Goal: Task Accomplishment & Management: Complete application form

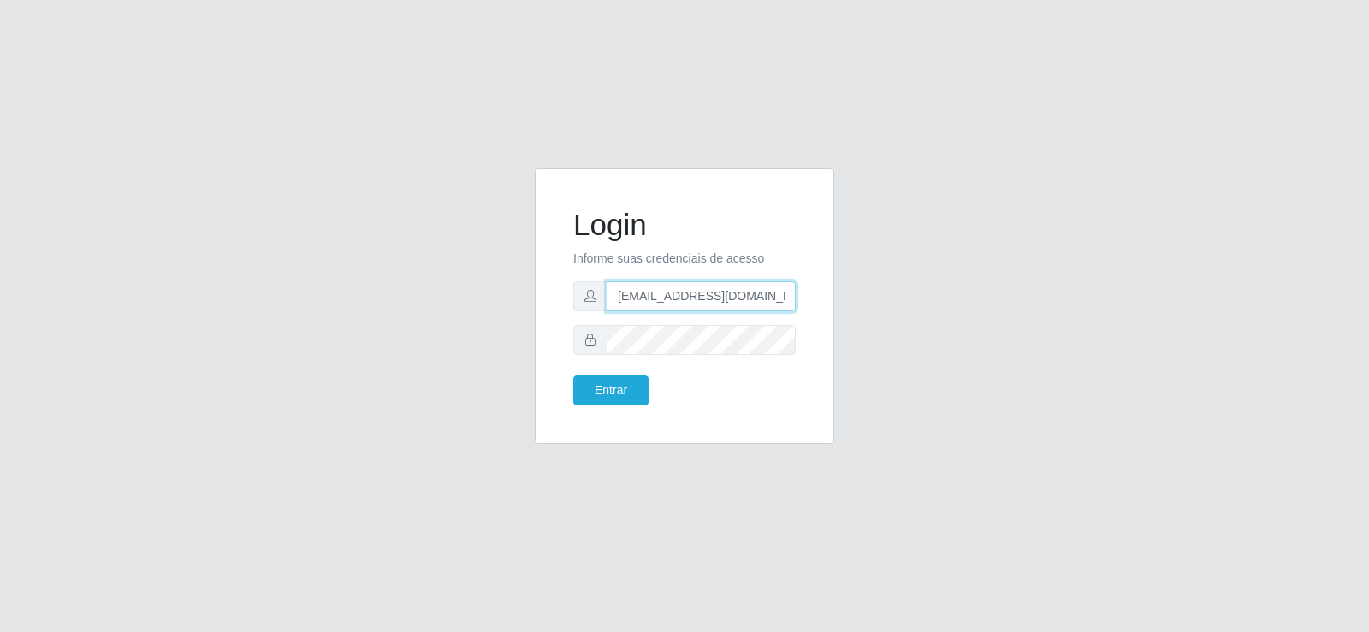
drag, startPoint x: 549, startPoint y: 286, endPoint x: 522, endPoint y: 293, distance: 28.4
click at [522, 293] on div "Login Informe suas credenciais de acesso [EMAIL_ADDRESS][DOMAIN_NAME] Entrar" at bounding box center [684, 317] width 325 height 296
type input "[DOMAIN_NAME]"
drag, startPoint x: 669, startPoint y: 299, endPoint x: 559, endPoint y: 302, distance: 110.4
click at [559, 301] on div "Login Informe suas credenciais de acesso [DOMAIN_NAME] Entrar" at bounding box center [684, 306] width 257 height 233
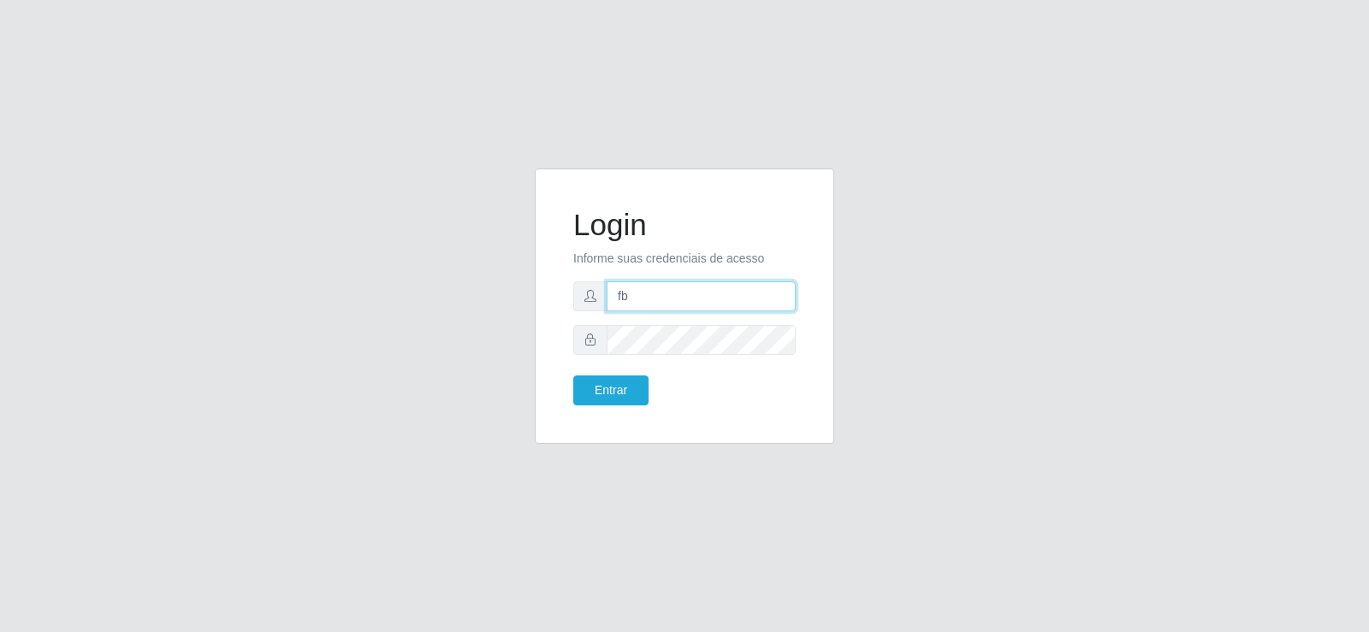
type input "[EMAIL_ADDRESS][DOMAIN_NAME]"
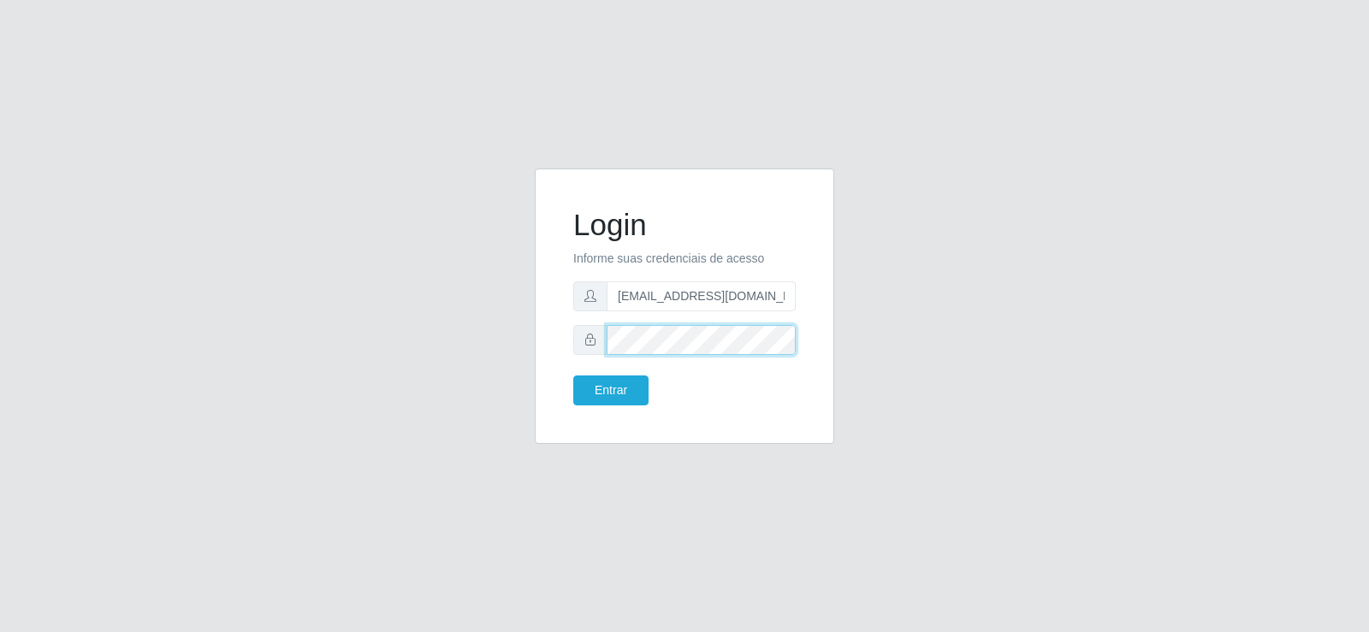
click at [497, 360] on div "Login Informe suas credenciais de acesso [EMAIL_ADDRESS][DOMAIN_NAME] Entrar" at bounding box center [684, 317] width 975 height 296
click at [492, 347] on div "Login Informe suas credenciais de acesso [EMAIL_ADDRESS][DOMAIN_NAME] Entrar" at bounding box center [684, 317] width 975 height 296
click at [598, 396] on button "Entrar" at bounding box center [610, 391] width 75 height 30
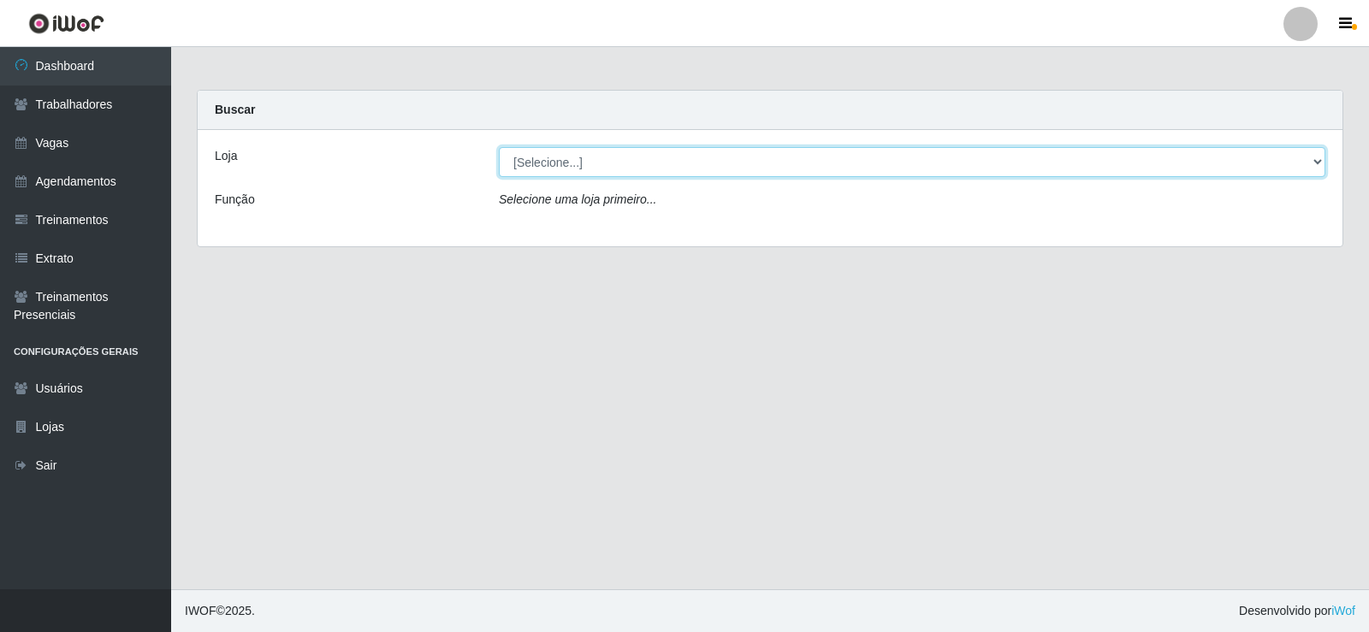
click at [674, 168] on select "[Selecione...] Supermercado Tadeu - [GEOGRAPHIC_DATA]" at bounding box center [912, 162] width 826 height 30
select select "195"
click at [499, 147] on select "[Selecione...] Supermercado Tadeu - [GEOGRAPHIC_DATA]" at bounding box center [912, 162] width 826 height 30
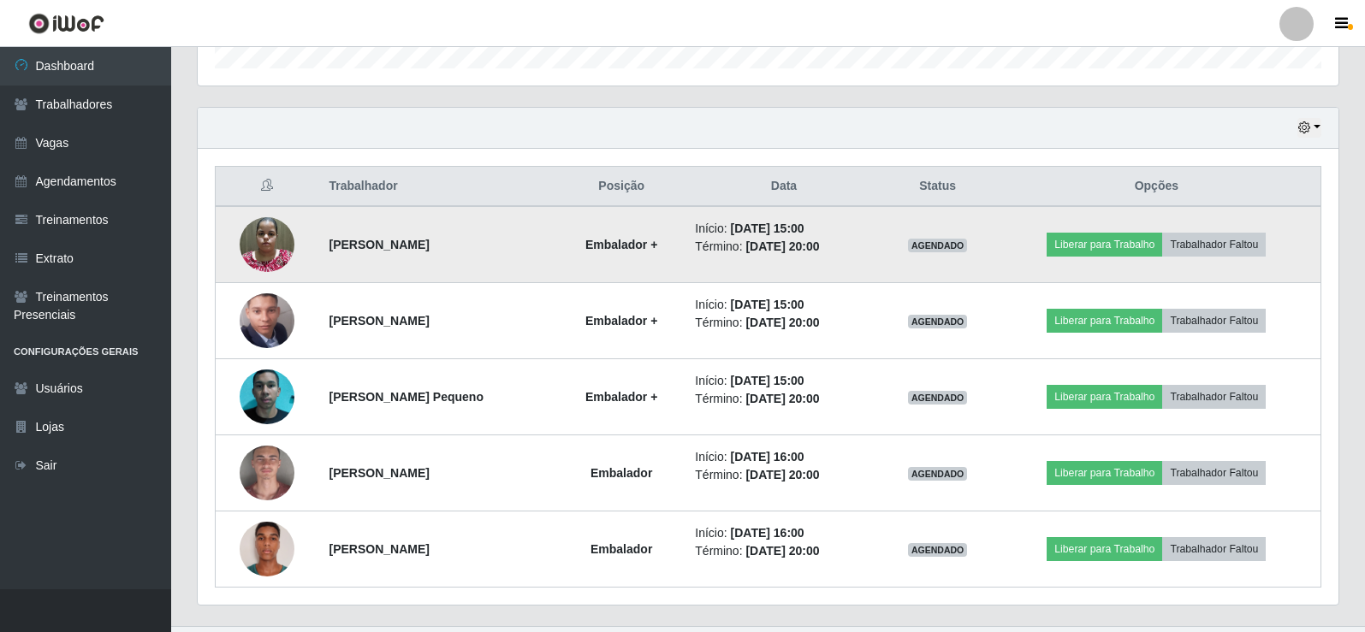
scroll to position [580, 0]
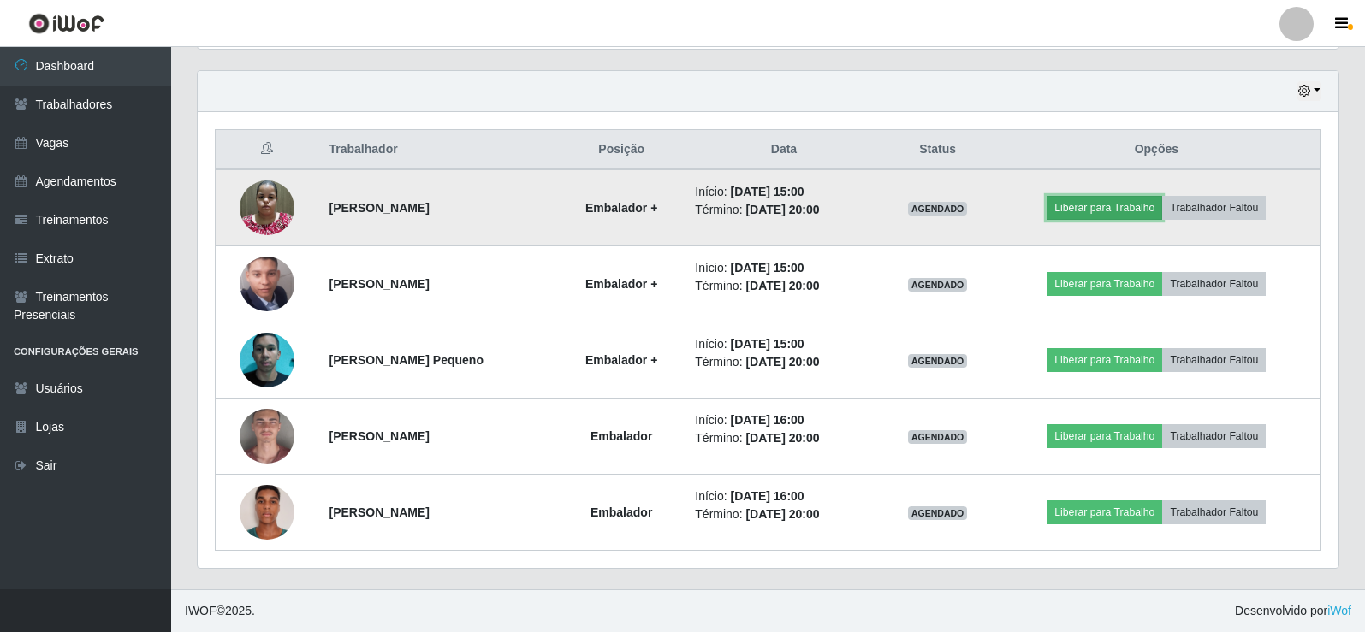
click at [1107, 202] on button "Liberar para Trabalho" at bounding box center [1103, 208] width 115 height 24
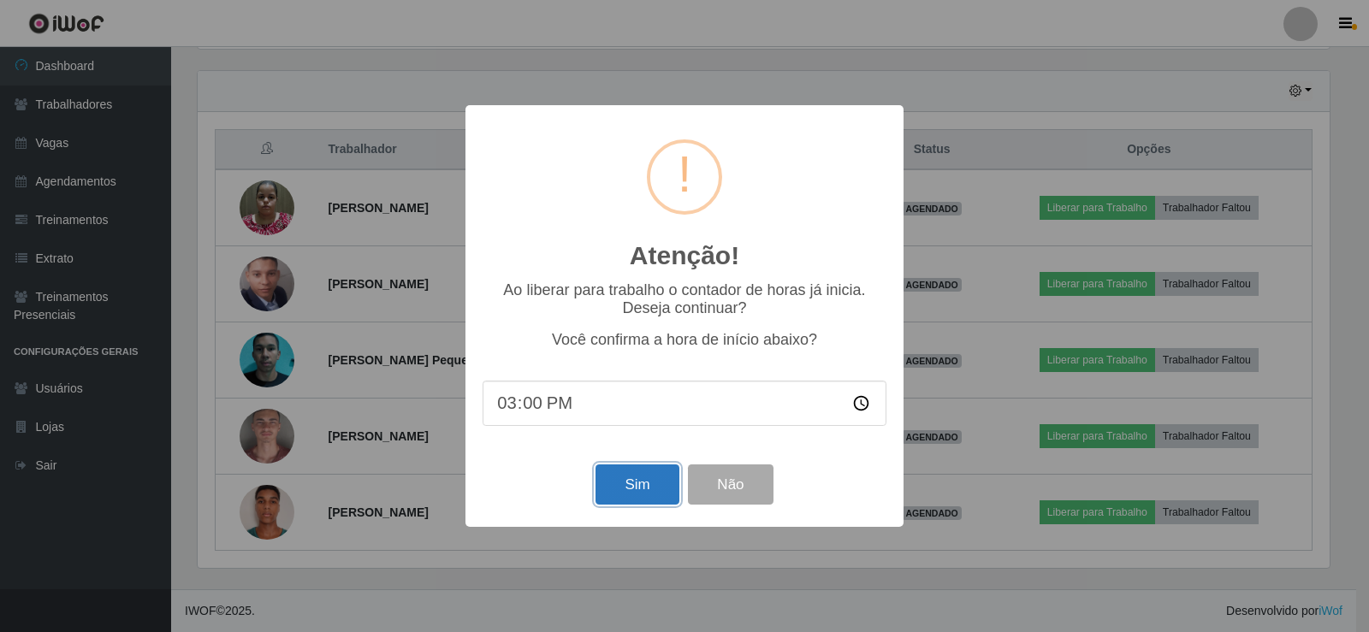
click at [632, 497] on button "Sim" at bounding box center [636, 485] width 83 height 40
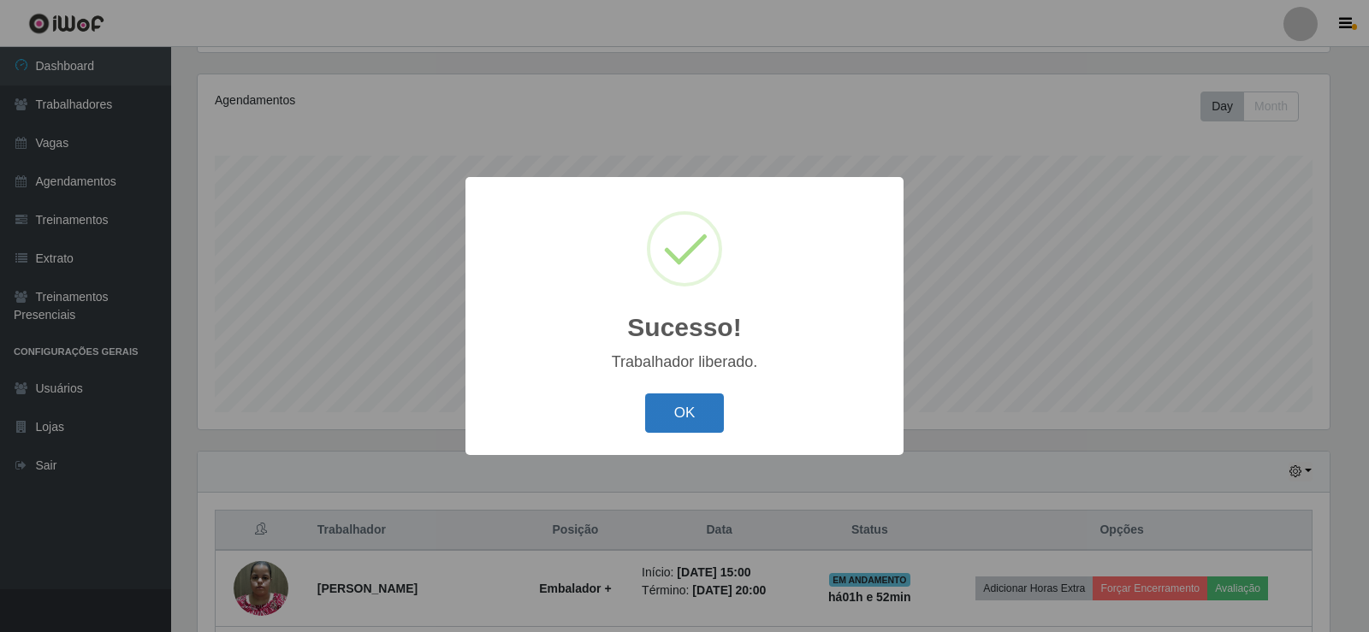
click at [683, 400] on button "OK" at bounding box center [685, 414] width 80 height 40
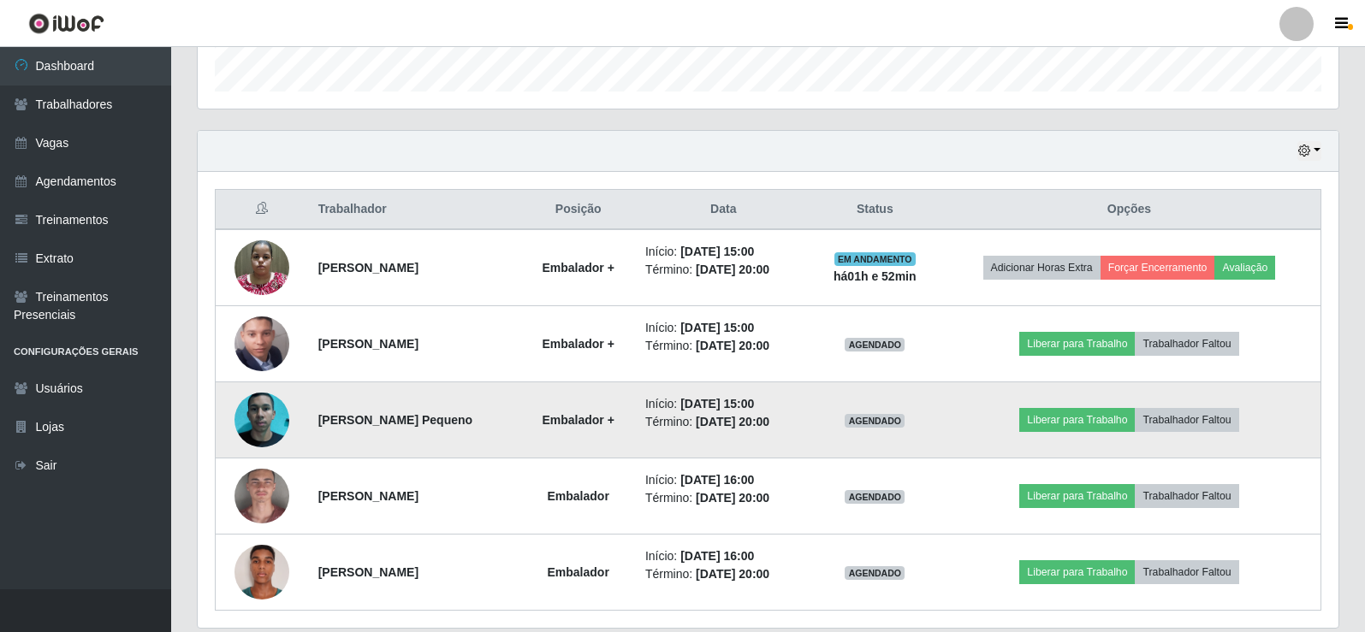
scroll to position [542, 0]
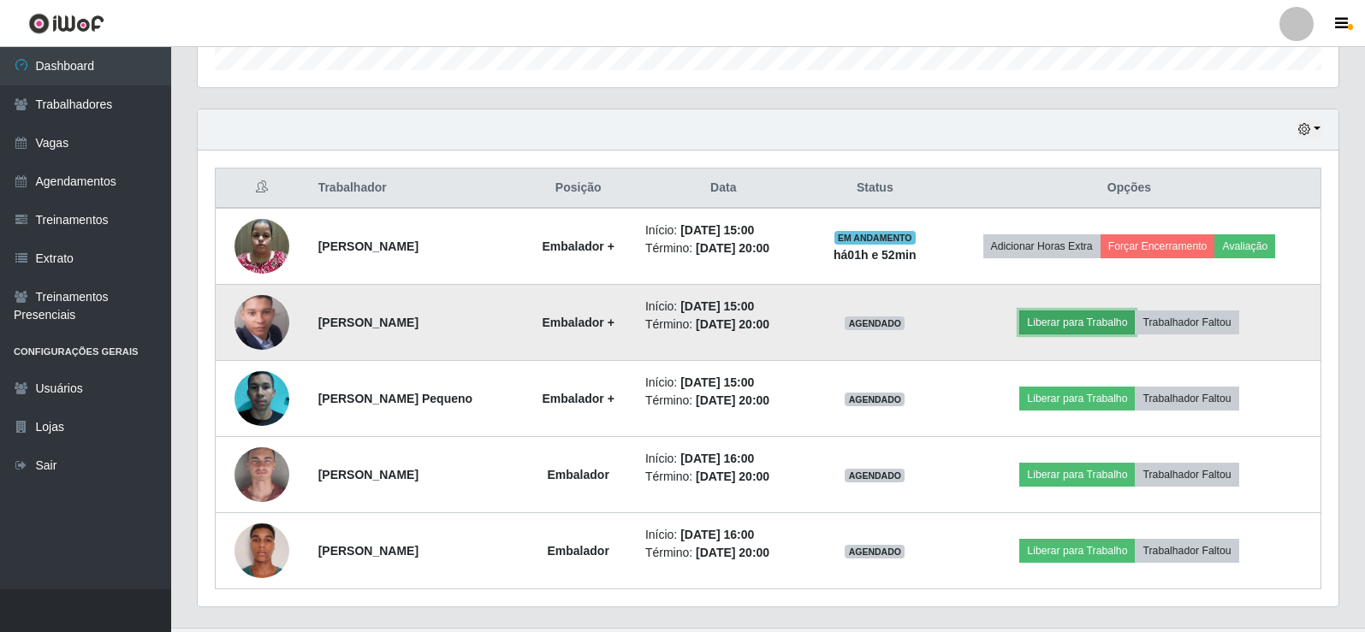
click at [1073, 330] on button "Liberar para Trabalho" at bounding box center [1076, 323] width 115 height 24
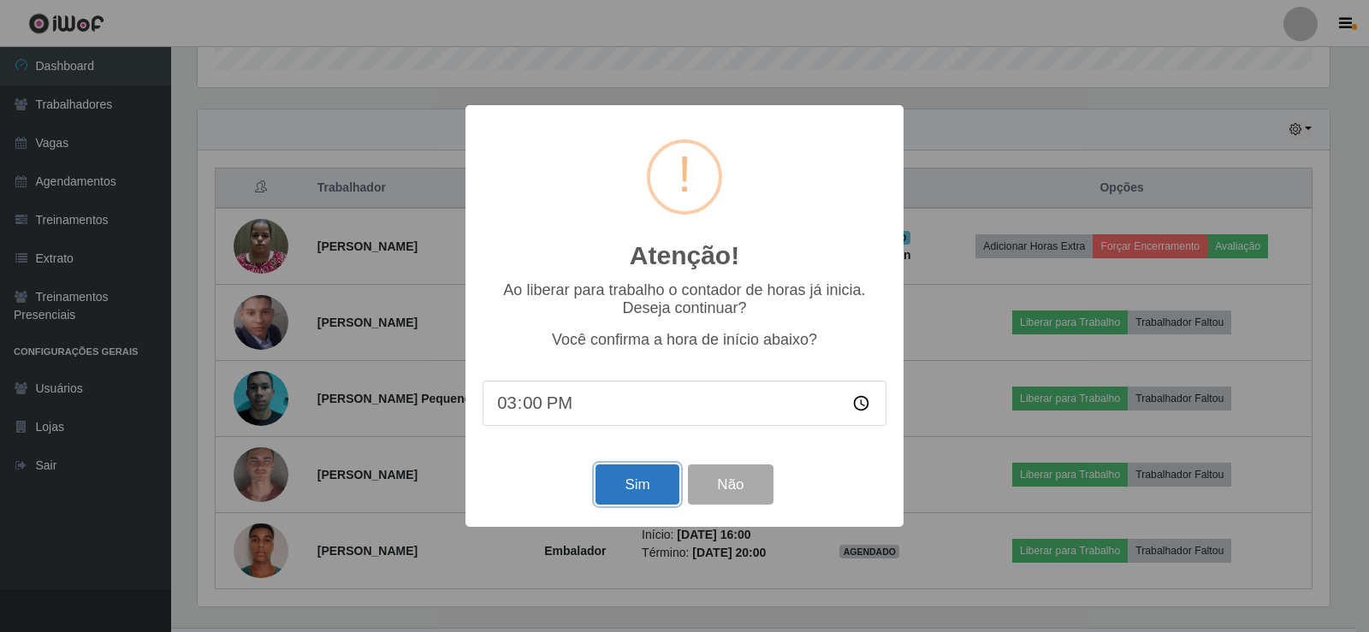
click at [610, 500] on button "Sim" at bounding box center [636, 485] width 83 height 40
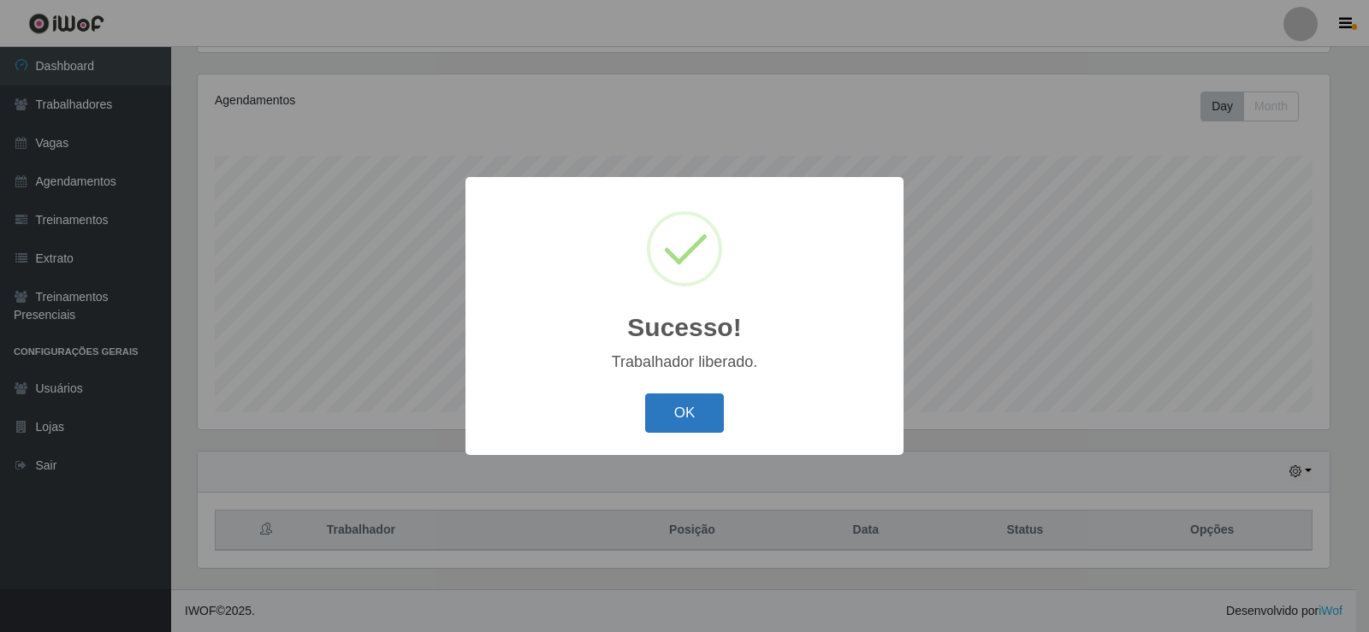
click at [660, 416] on button "OK" at bounding box center [685, 414] width 80 height 40
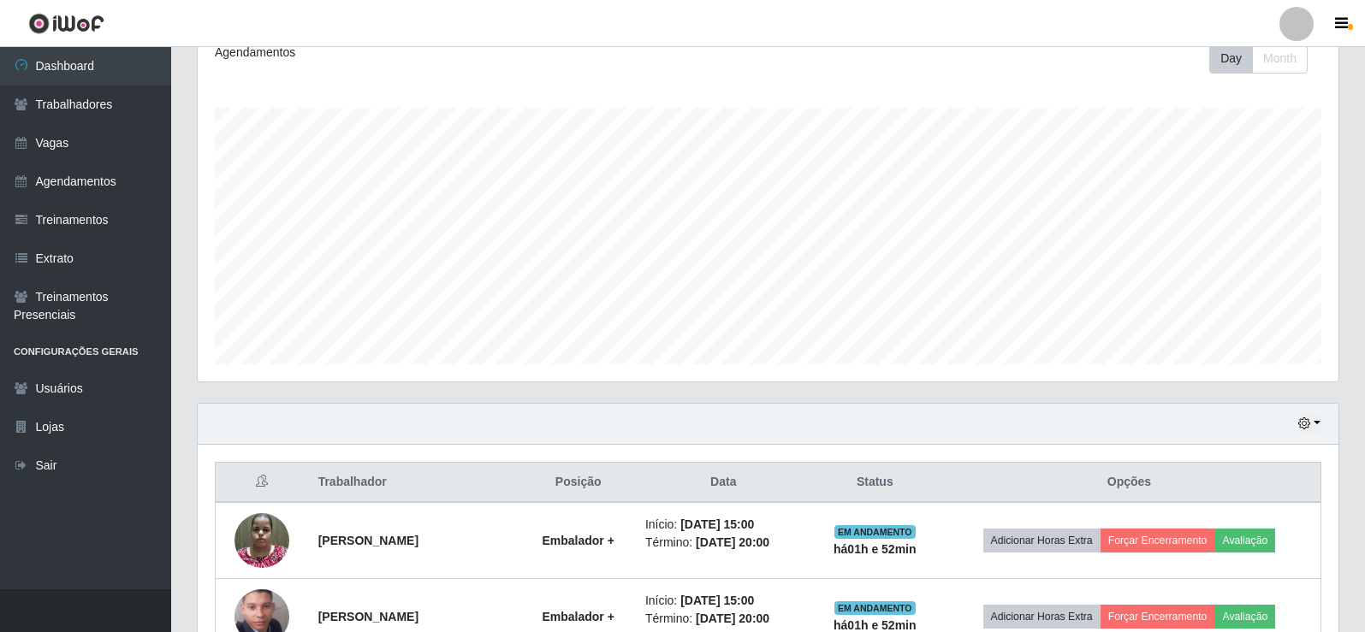
scroll to position [580, 0]
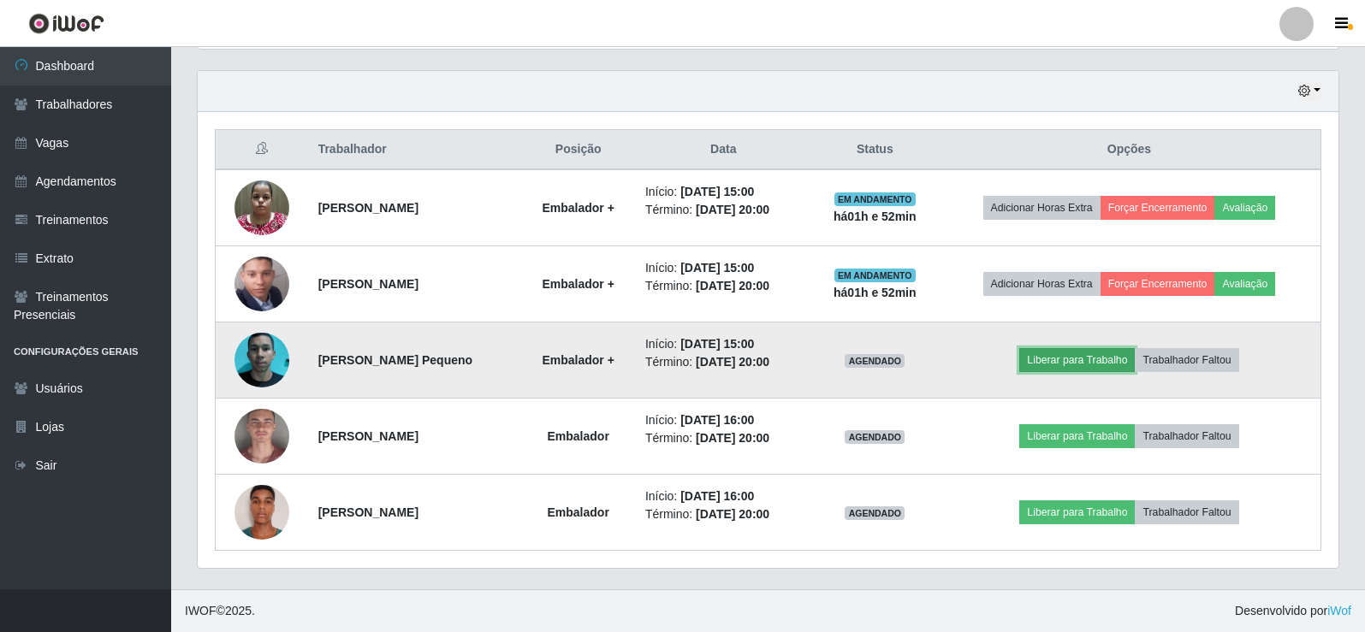
click at [1063, 362] on button "Liberar para Trabalho" at bounding box center [1076, 360] width 115 height 24
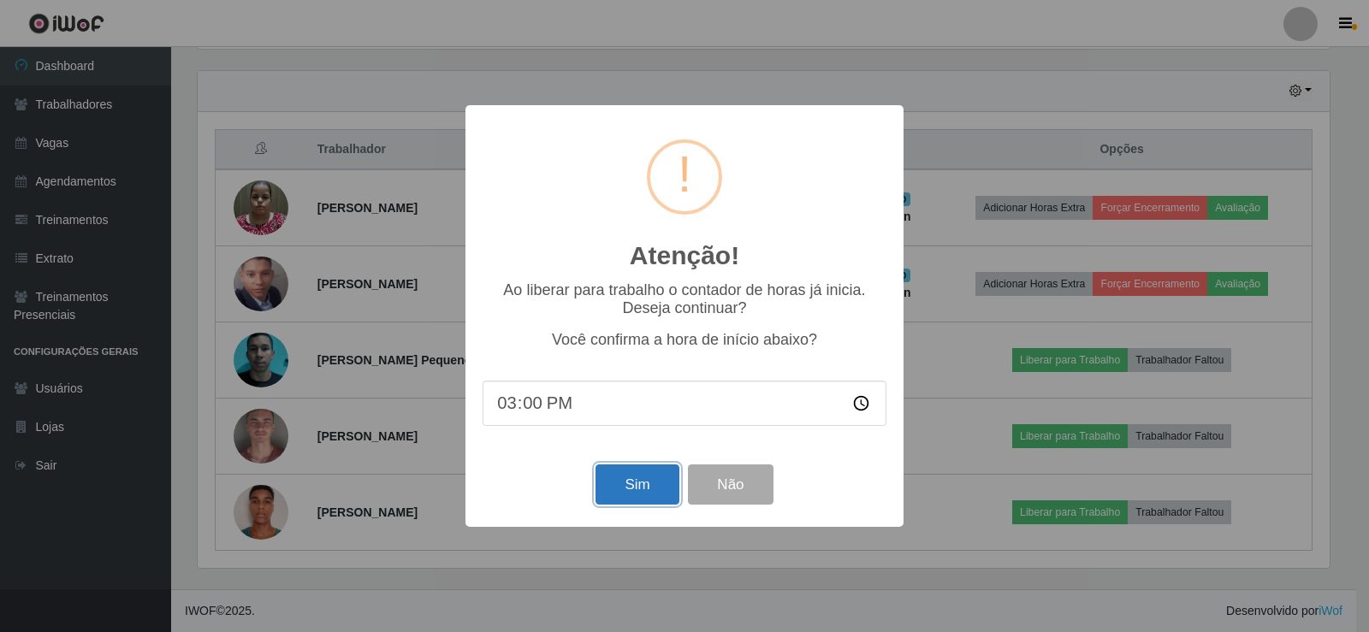
click at [612, 472] on button "Sim" at bounding box center [636, 485] width 83 height 40
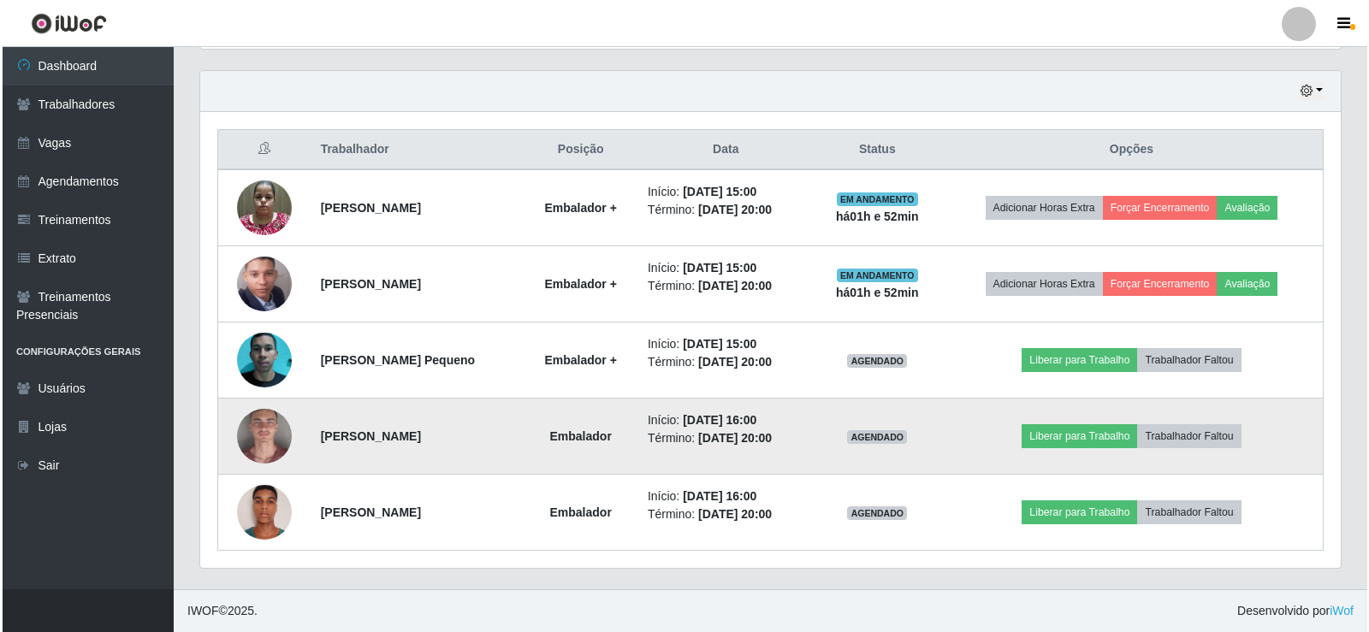
scroll to position [0, 0]
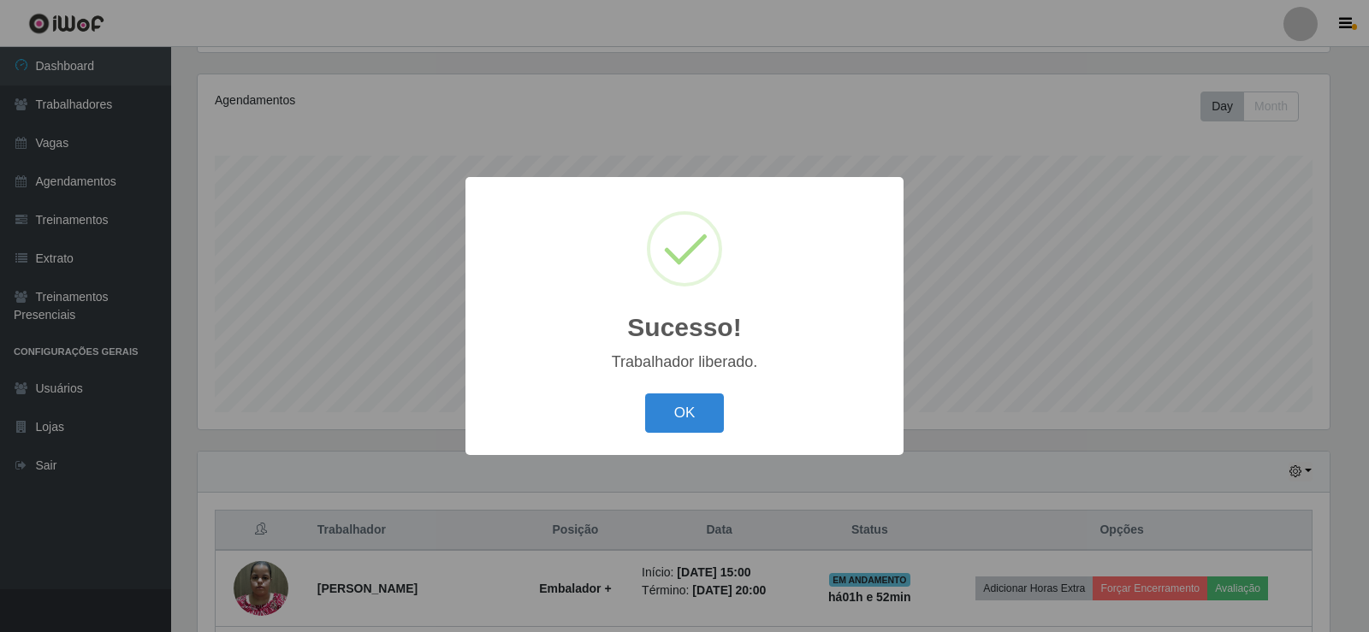
click at [684, 412] on button "OK" at bounding box center [685, 414] width 80 height 40
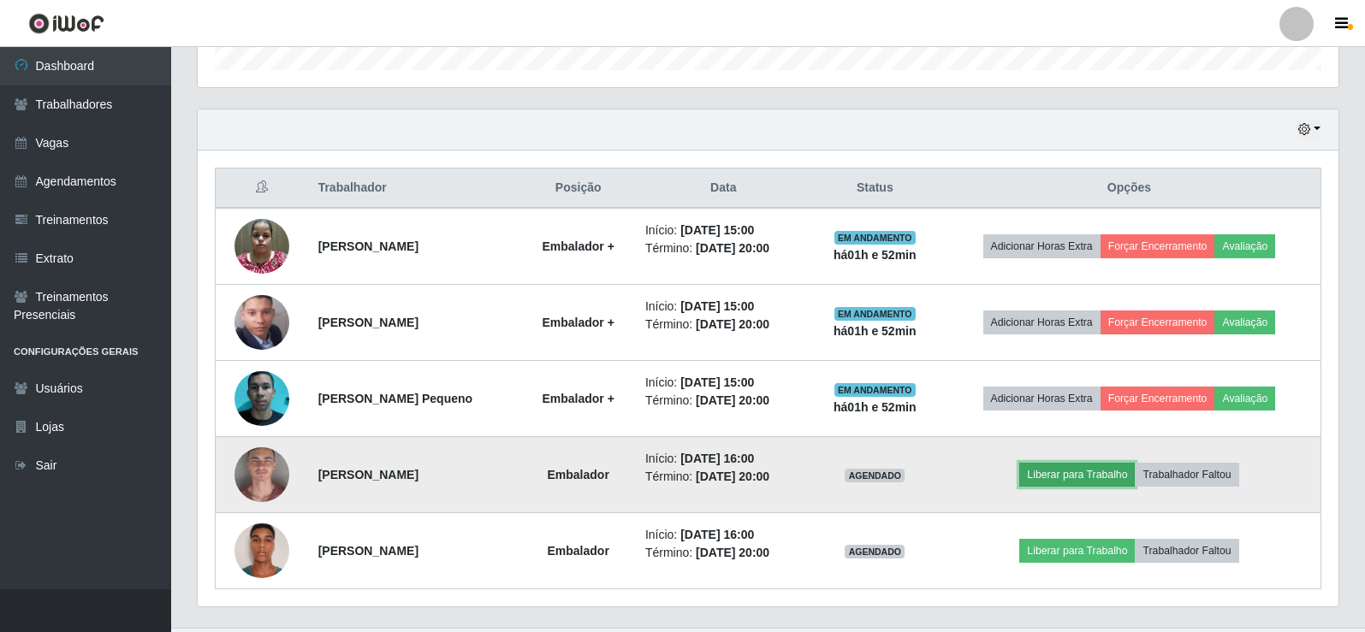
click at [1087, 476] on button "Liberar para Trabalho" at bounding box center [1076, 475] width 115 height 24
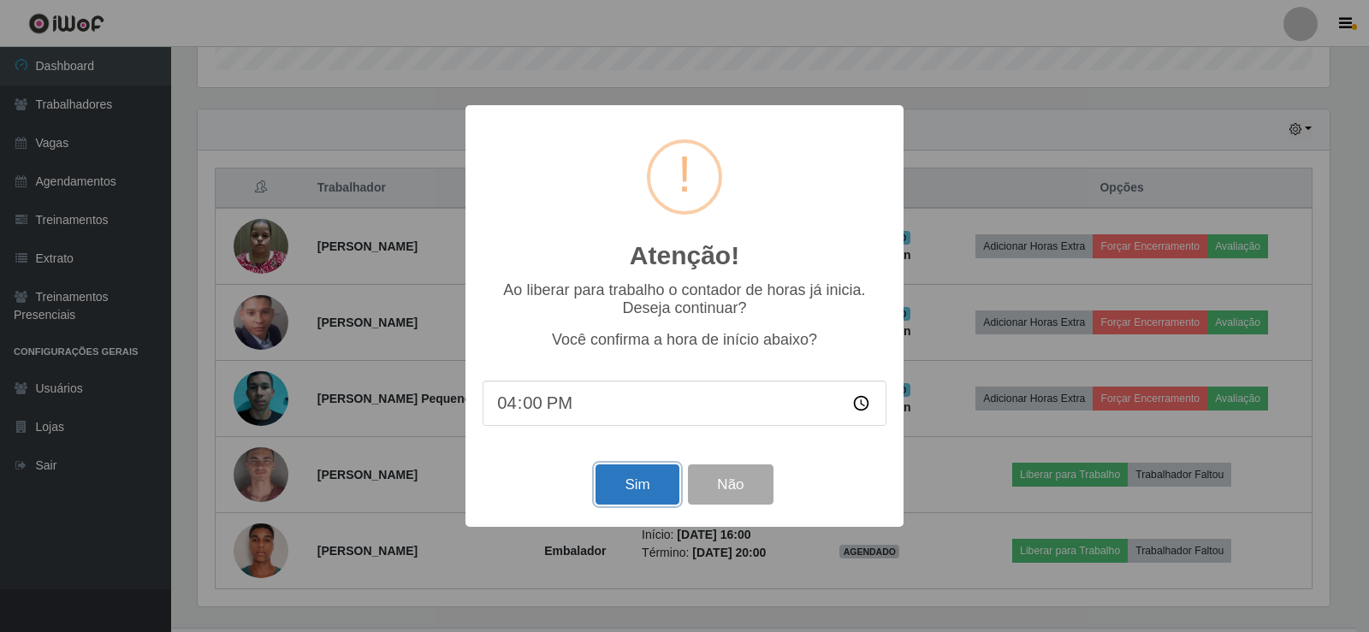
click at [643, 480] on button "Sim" at bounding box center [636, 485] width 83 height 40
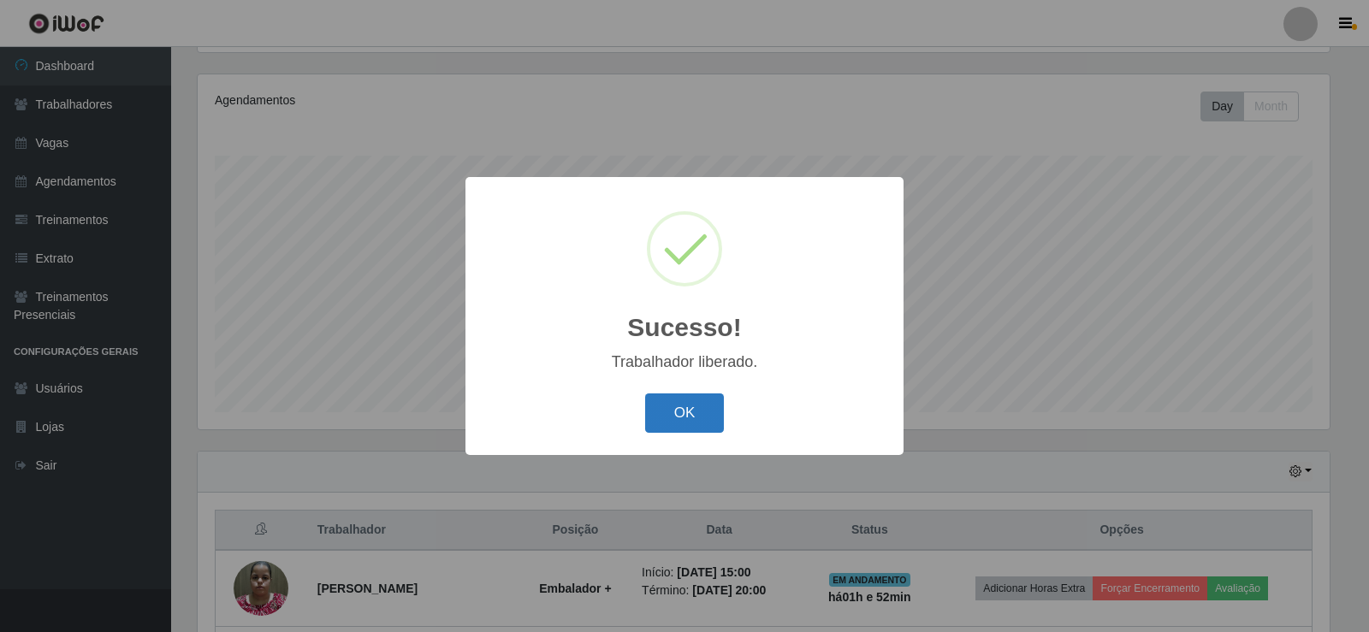
click at [683, 394] on div "OK Cancel" at bounding box center [685, 412] width 404 height 49
click at [682, 400] on button "OK" at bounding box center [685, 414] width 80 height 40
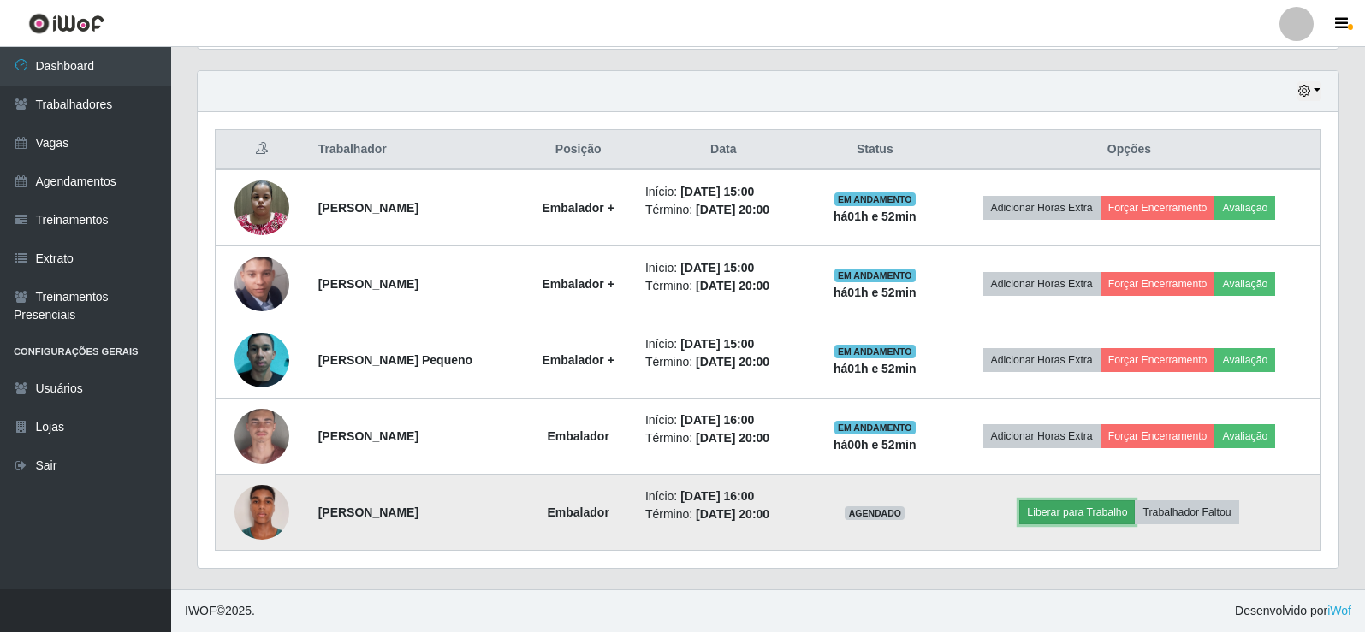
click at [1051, 510] on button "Liberar para Trabalho" at bounding box center [1076, 512] width 115 height 24
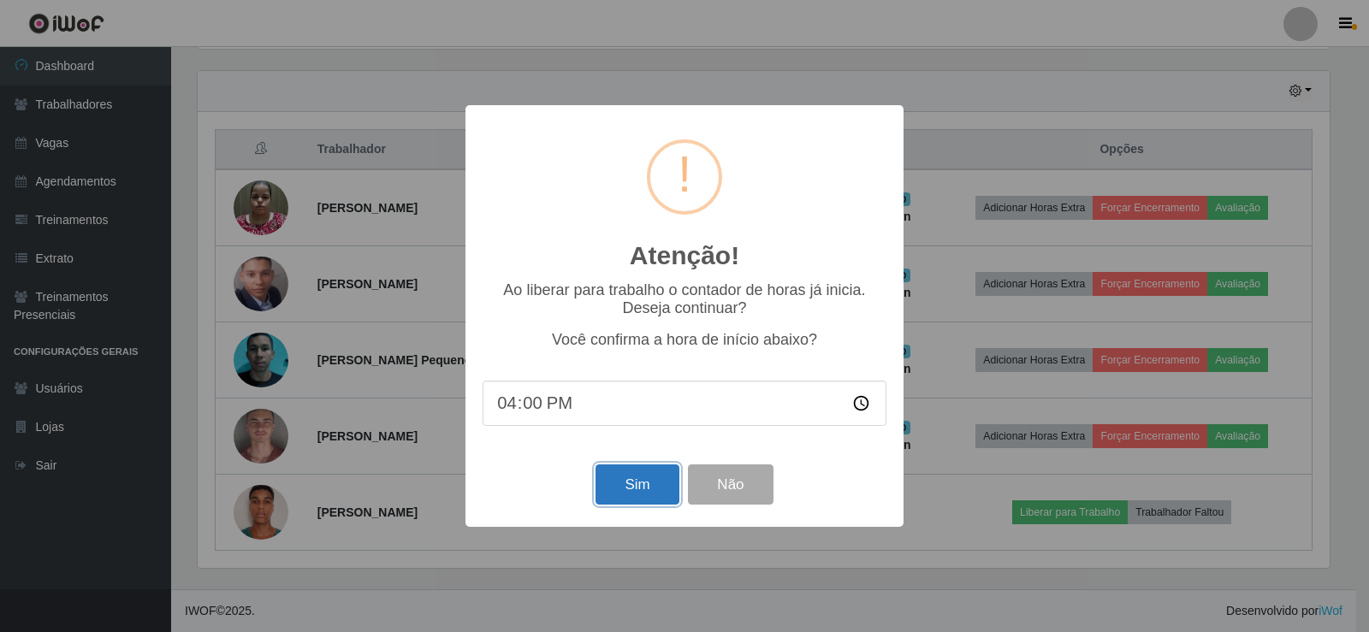
click at [631, 482] on button "Sim" at bounding box center [636, 485] width 83 height 40
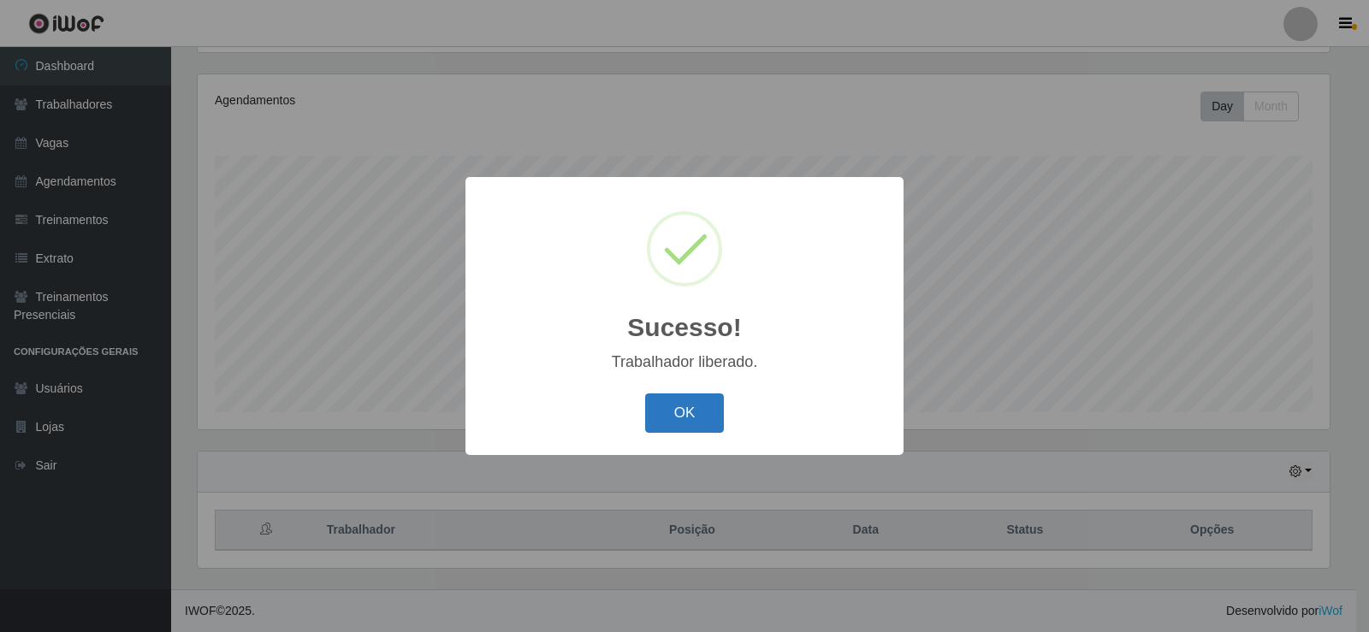
click at [679, 411] on button "OK" at bounding box center [685, 414] width 80 height 40
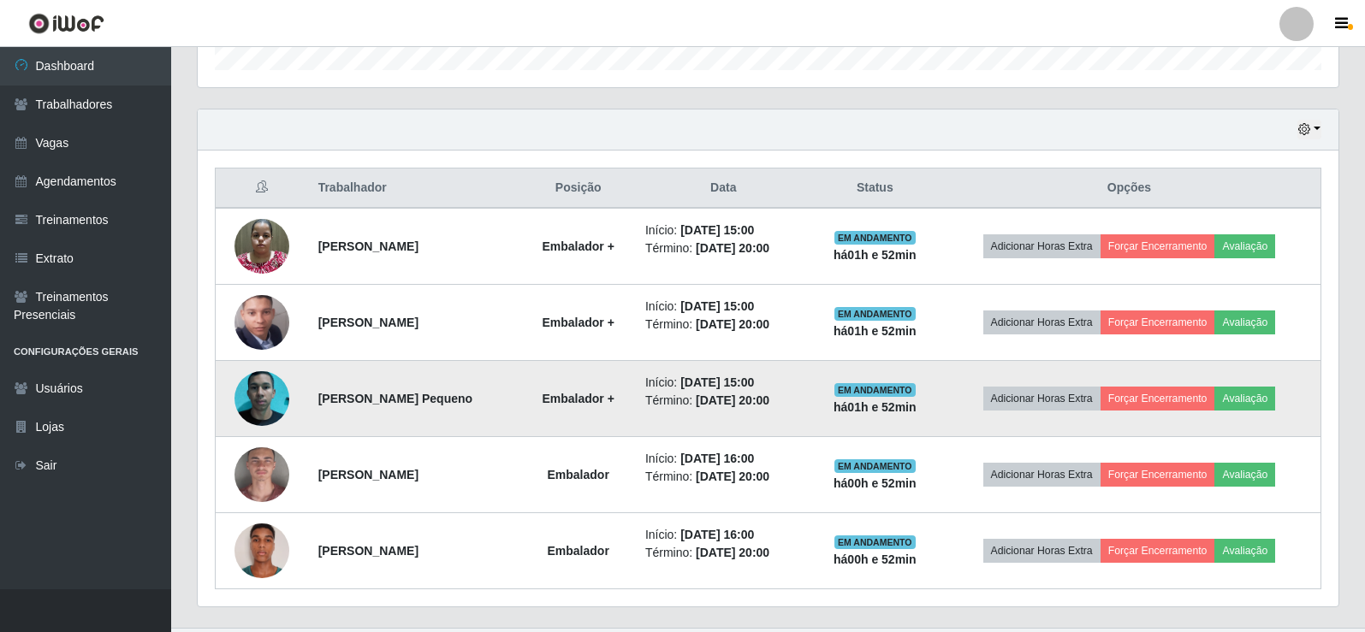
click at [264, 402] on img at bounding box center [261, 398] width 55 height 121
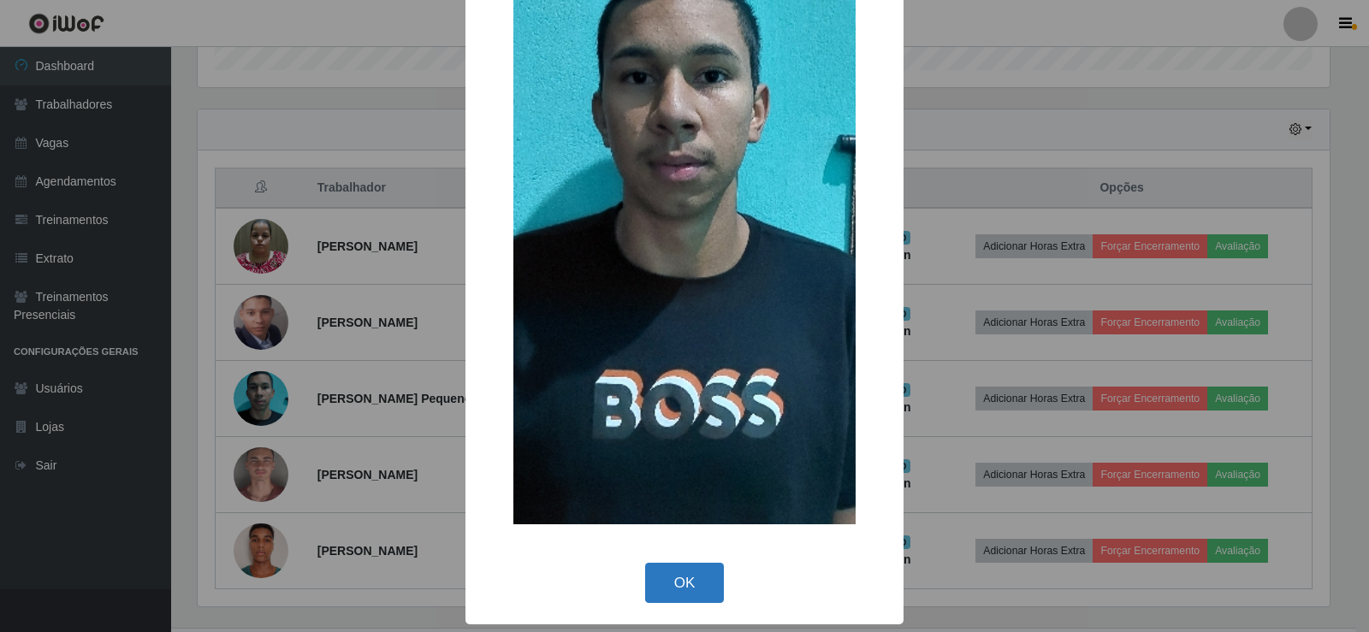
click at [672, 572] on button "OK" at bounding box center [685, 583] width 80 height 40
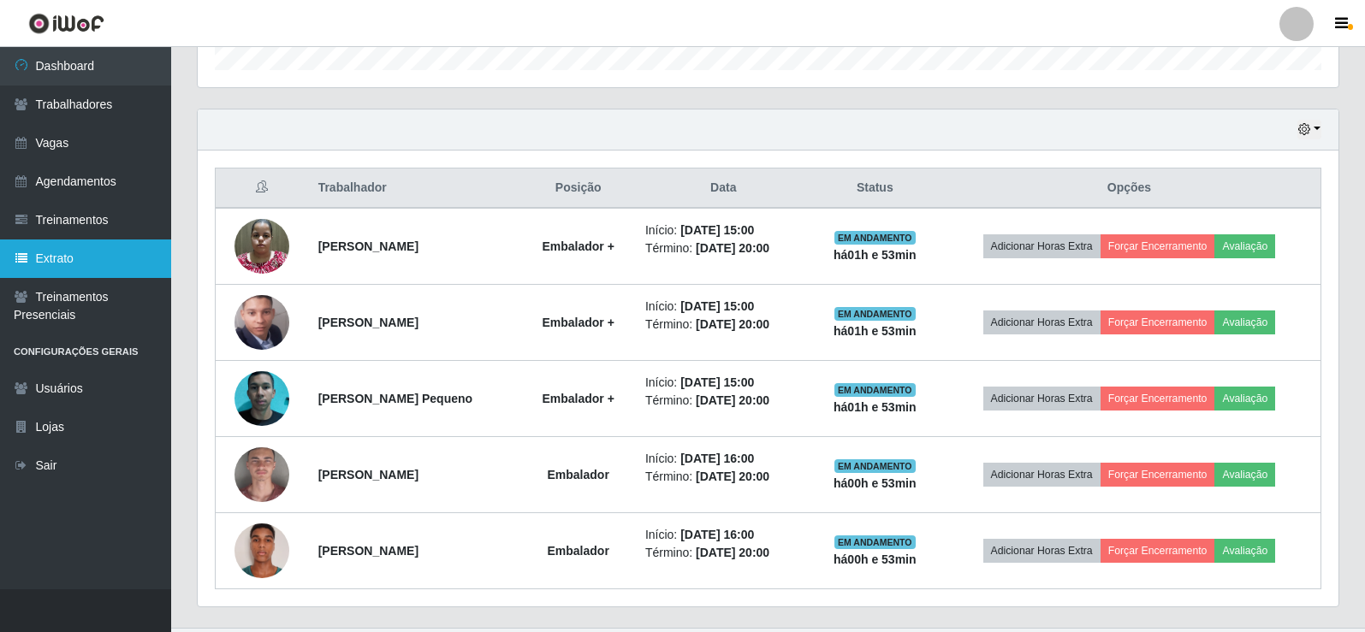
click at [123, 274] on link "Extrato" at bounding box center [85, 259] width 171 height 38
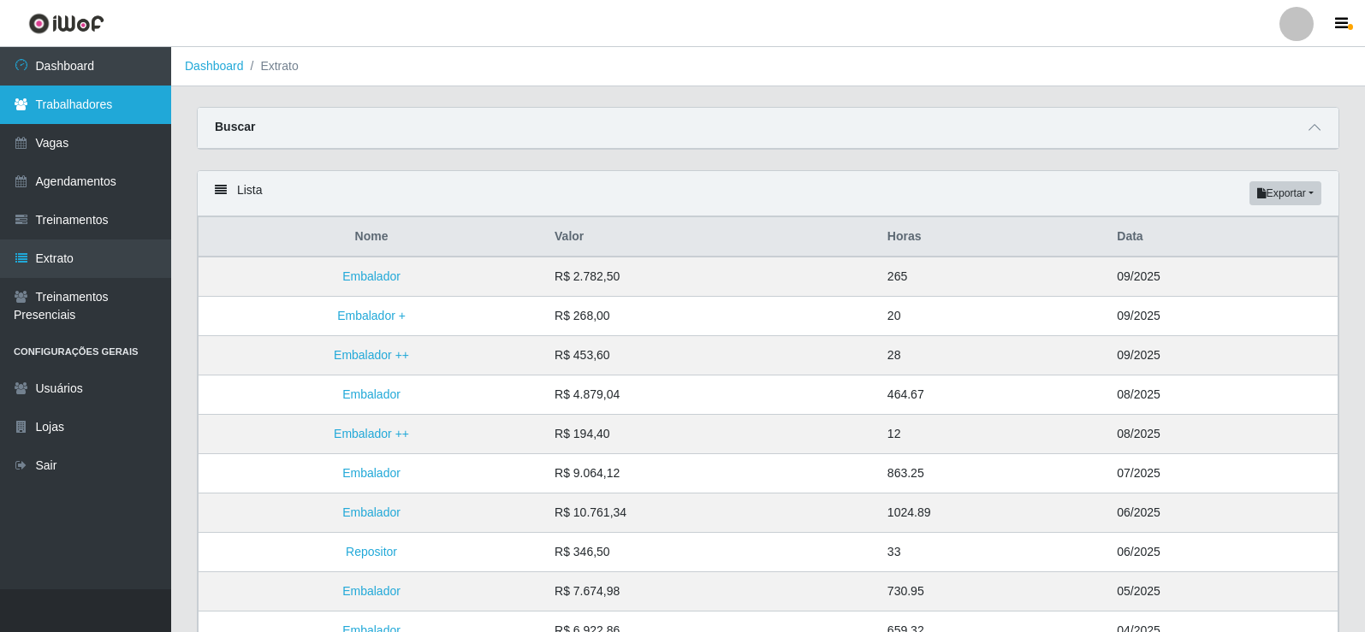
click at [67, 107] on link "Trabalhadores" at bounding box center [85, 105] width 171 height 38
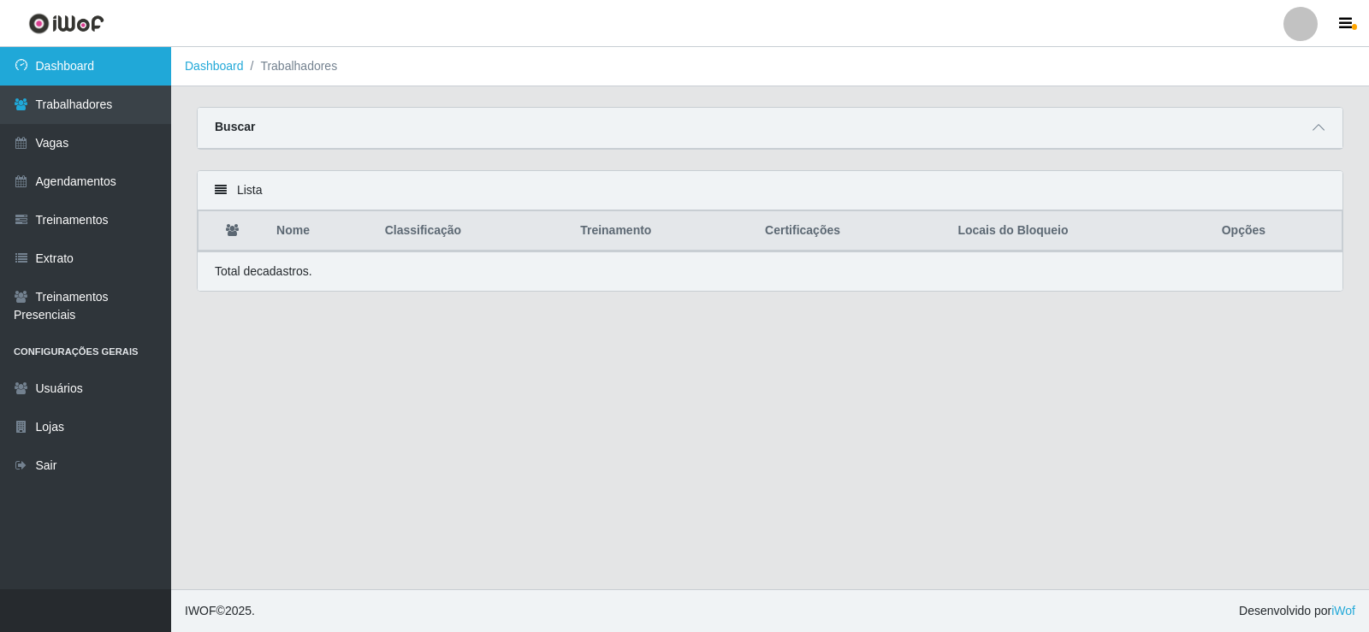
click at [70, 70] on link "Dashboard" at bounding box center [85, 66] width 171 height 38
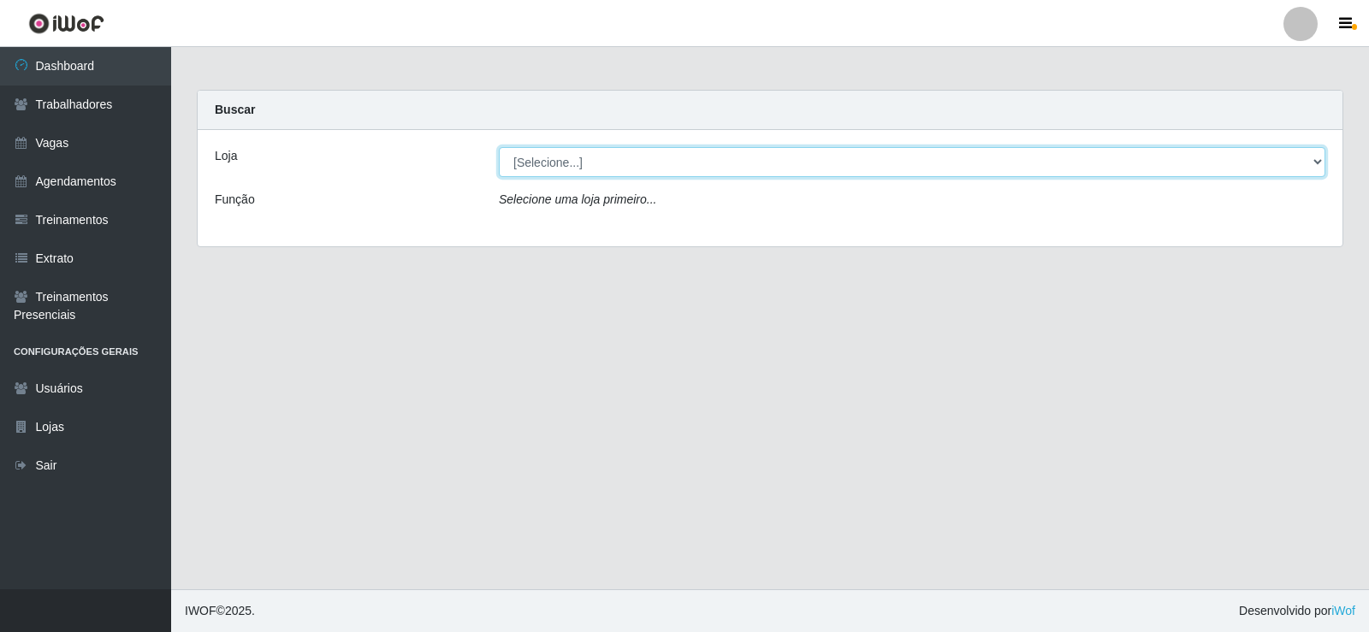
click at [560, 171] on select "[Selecione...] Supermercado Tadeu - [GEOGRAPHIC_DATA]" at bounding box center [912, 162] width 826 height 30
click at [499, 147] on select "[Selecione...] Supermercado Tadeu - [GEOGRAPHIC_DATA]" at bounding box center [912, 162] width 826 height 30
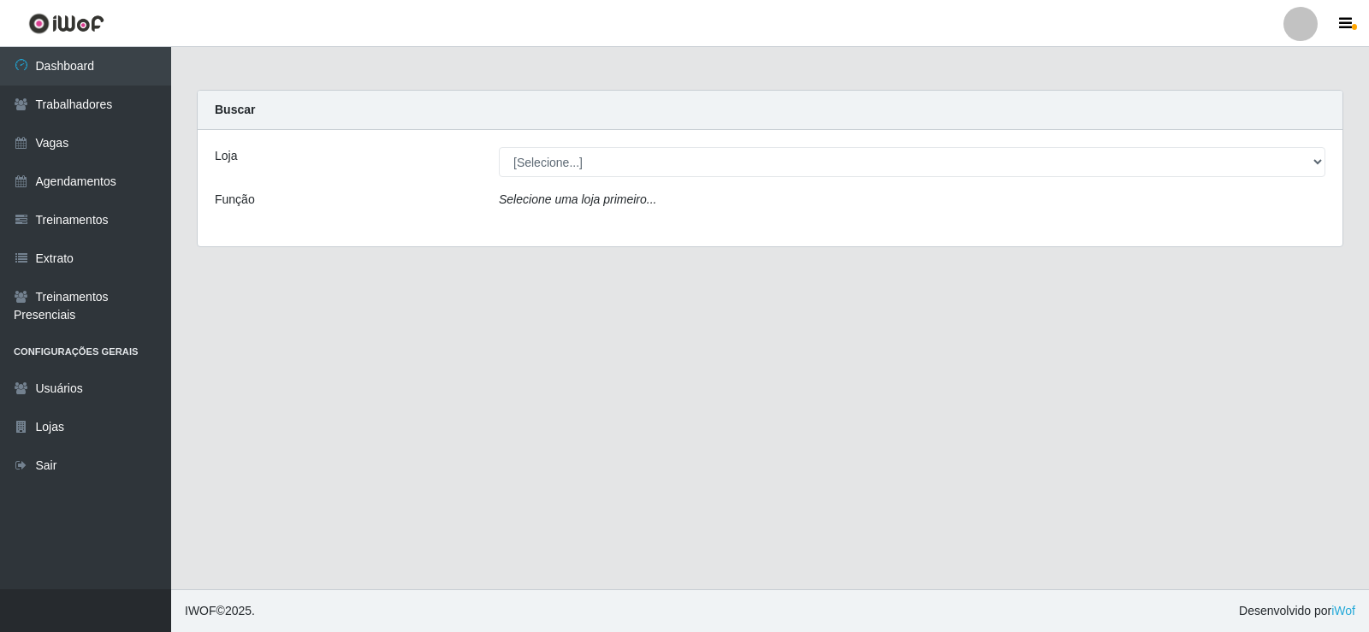
drag, startPoint x: 560, startPoint y: 130, endPoint x: 574, endPoint y: 153, distance: 27.3
click at [565, 140] on div "Loja [Selecione...] Supermercado Tadeu - [GEOGRAPHIC_DATA] Função Selecione uma…" at bounding box center [770, 188] width 1145 height 116
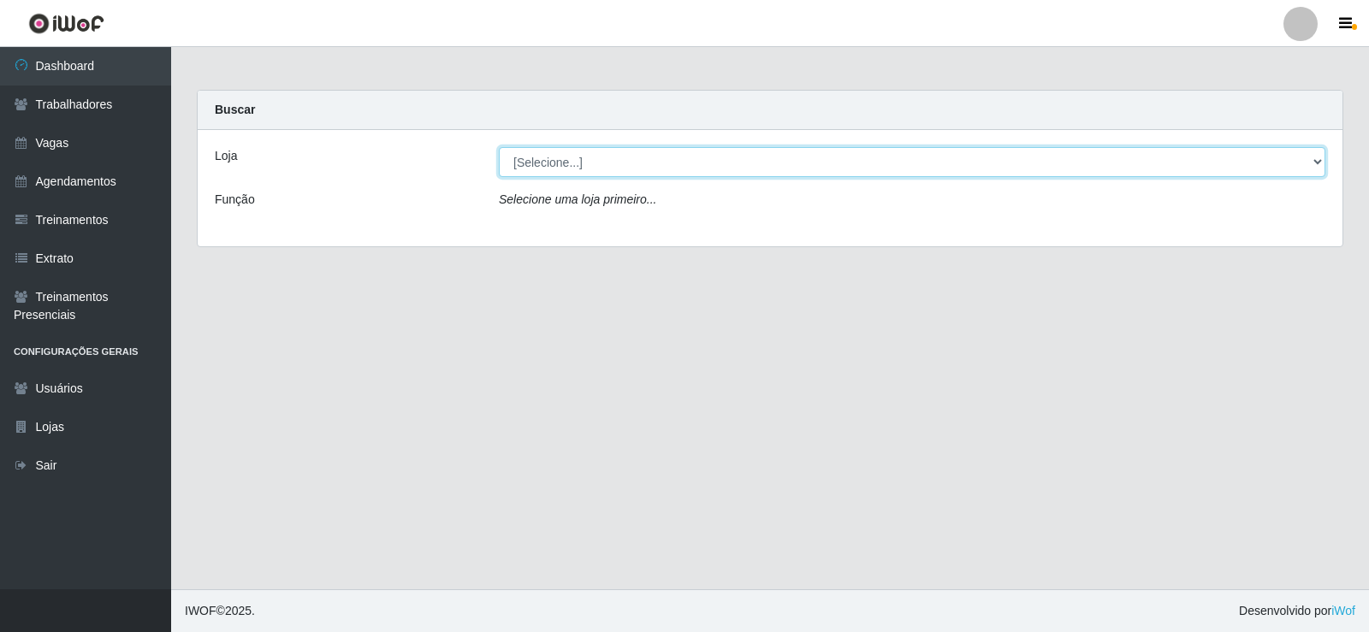
click at [574, 154] on select "[Selecione...] Supermercado Tadeu - [GEOGRAPHIC_DATA]" at bounding box center [912, 162] width 826 height 30
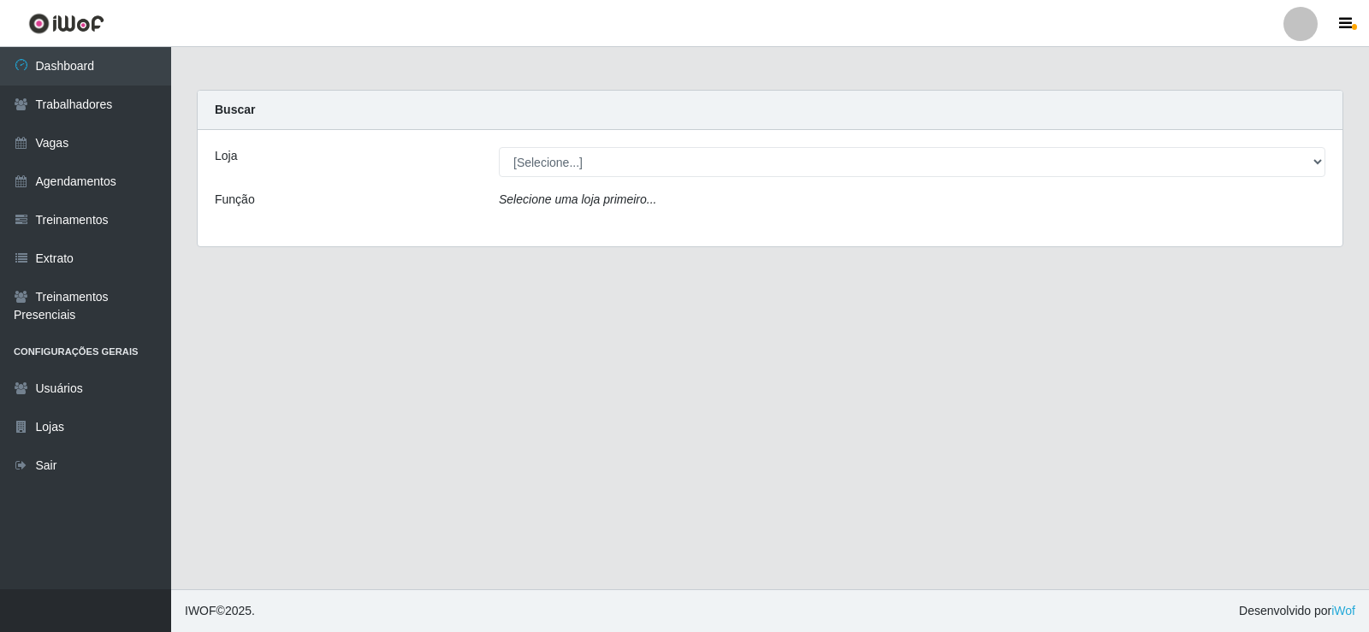
click at [601, 225] on div "Loja [Selecione...] Supermercado Tadeu - [GEOGRAPHIC_DATA] Função Selecione uma…" at bounding box center [770, 188] width 1145 height 116
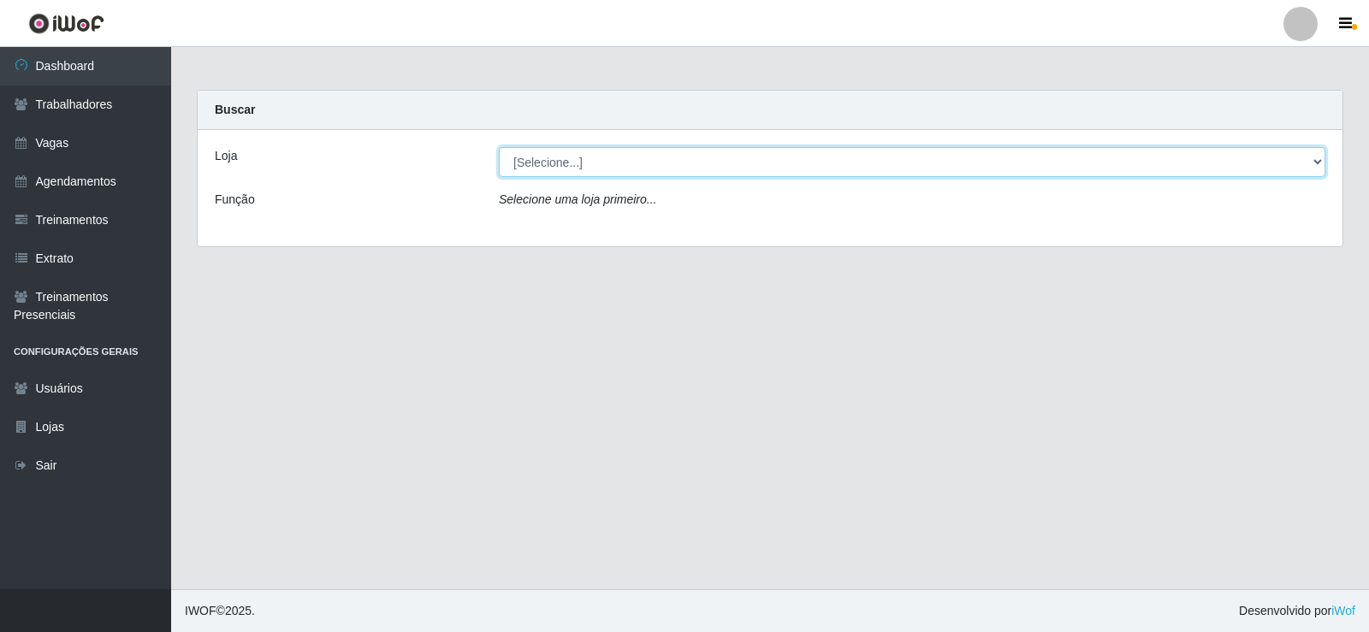
drag, startPoint x: 597, startPoint y: 163, endPoint x: 606, endPoint y: 175, distance: 14.0
click at [597, 163] on select "[Selecione...] Supermercado Tadeu - [GEOGRAPHIC_DATA]" at bounding box center [912, 162] width 826 height 30
select select "195"
click at [499, 147] on select "[Selecione...] Supermercado Tadeu - [GEOGRAPHIC_DATA]" at bounding box center [912, 162] width 826 height 30
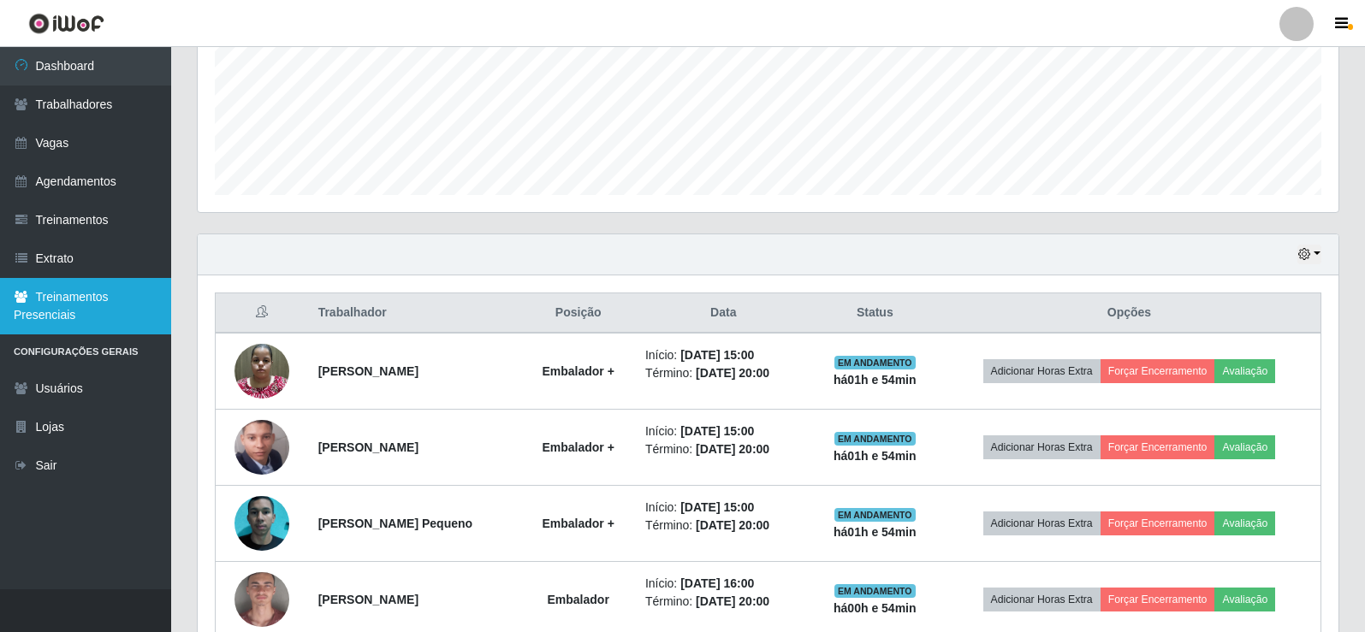
scroll to position [409, 0]
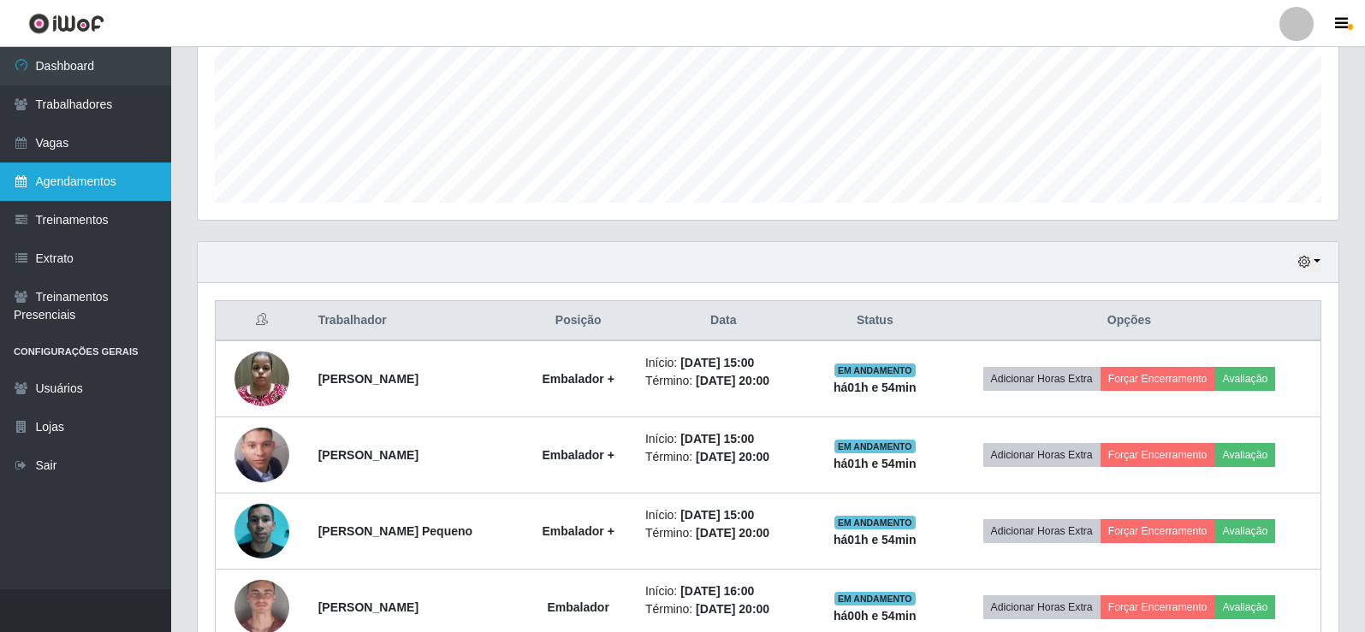
click at [39, 182] on link "Agendamentos" at bounding box center [85, 182] width 171 height 38
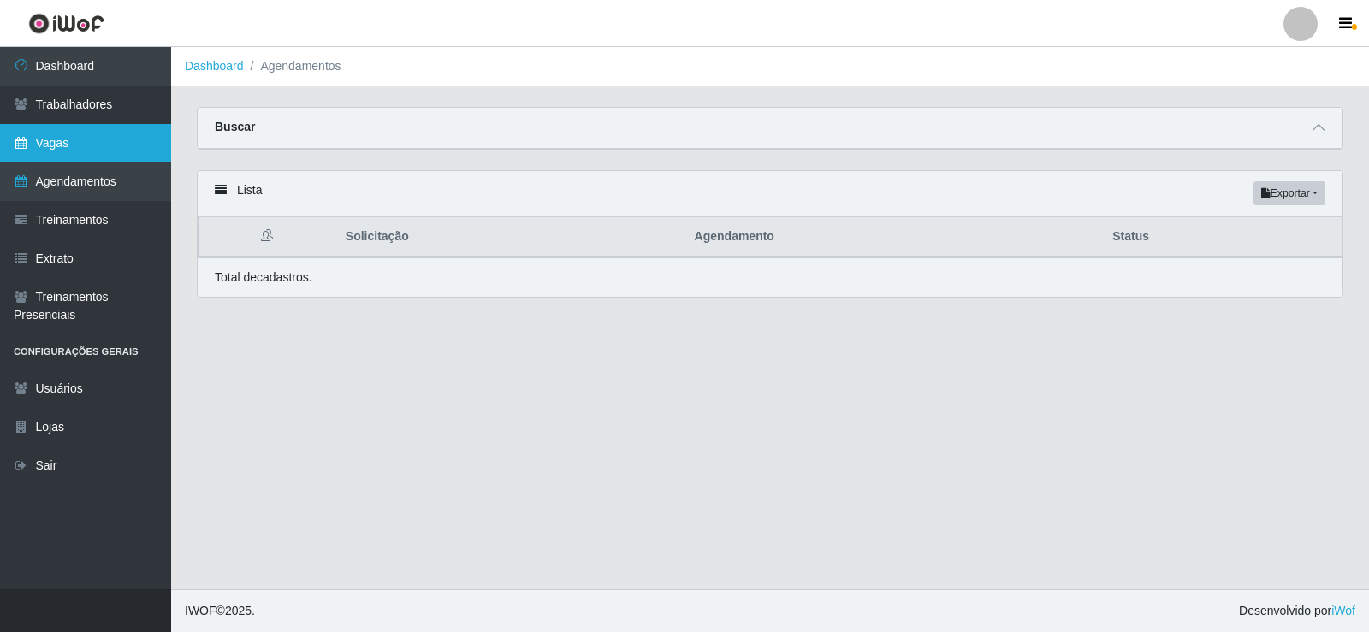
click at [44, 145] on link "Vagas" at bounding box center [85, 143] width 171 height 38
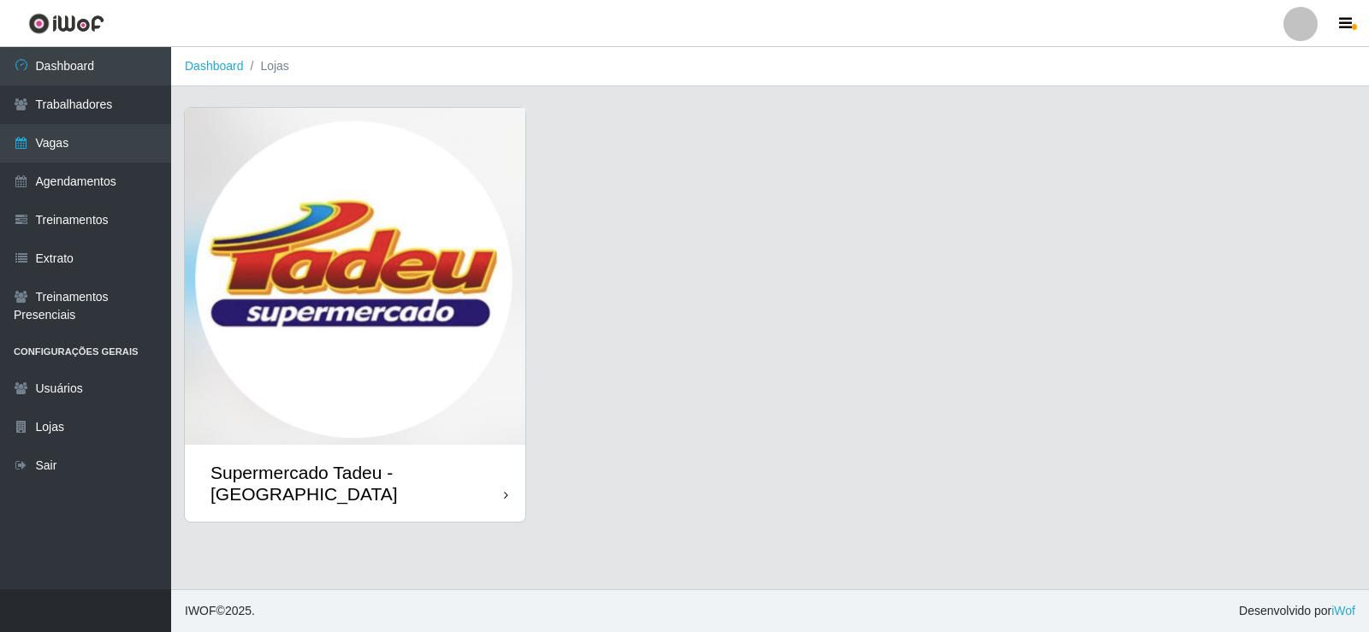
click at [409, 244] on img at bounding box center [355, 276] width 341 height 337
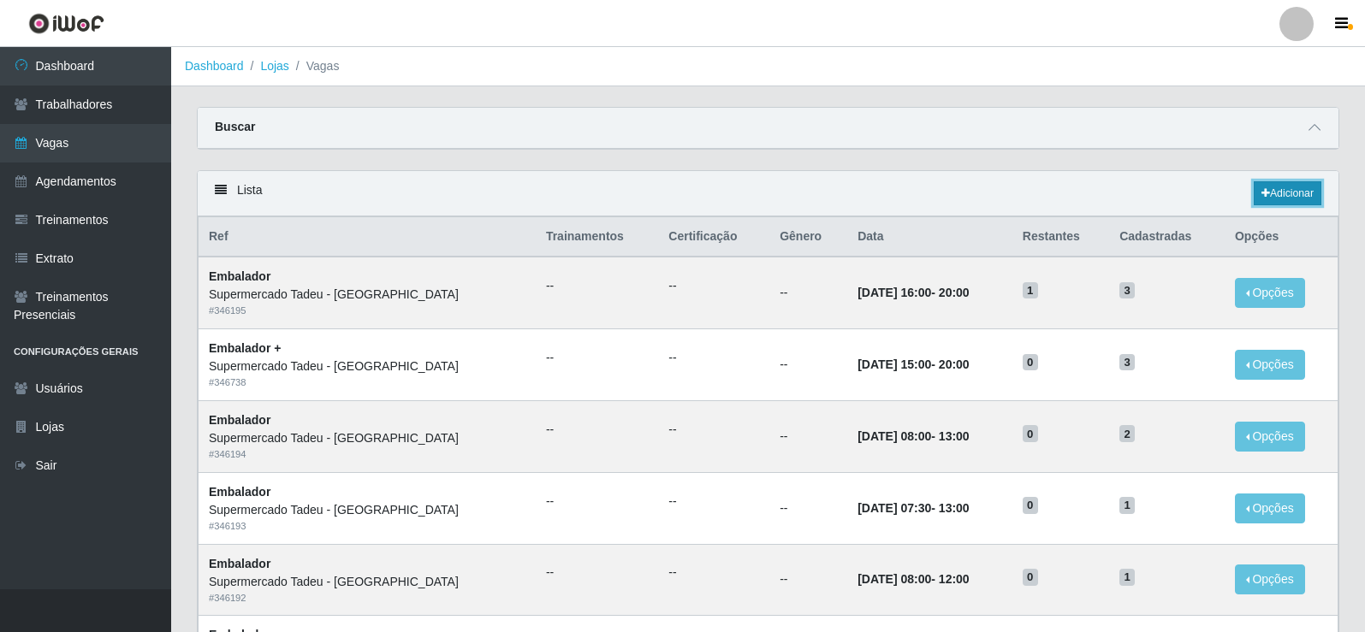
click at [1266, 193] on link "Adicionar" at bounding box center [1287, 193] width 68 height 24
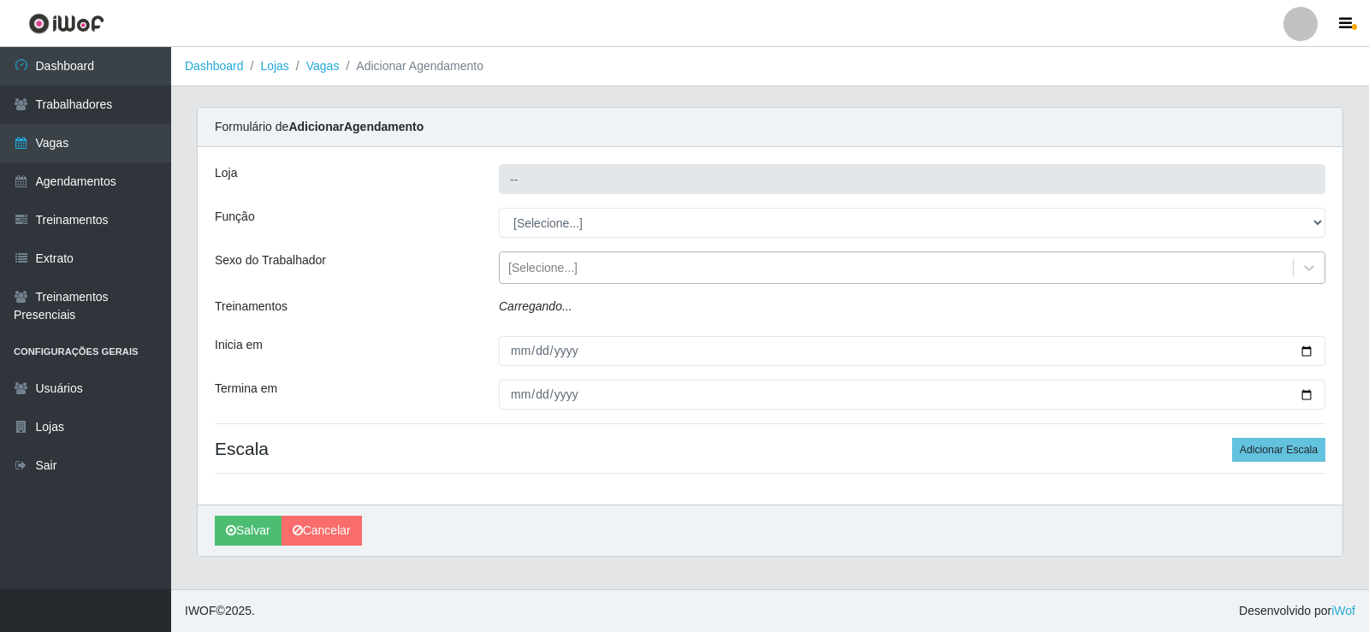
type input "Supermercado Tadeu - [GEOGRAPHIC_DATA]"
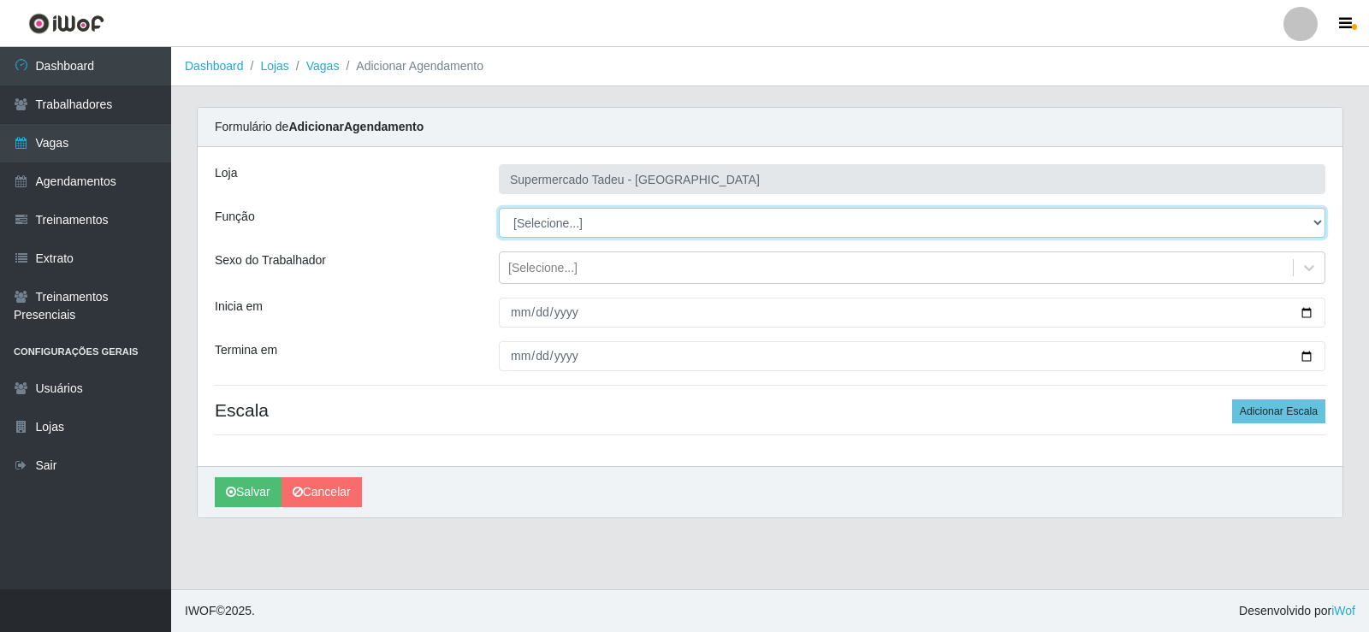
drag, startPoint x: 541, startPoint y: 223, endPoint x: 542, endPoint y: 234, distance: 10.3
click at [541, 223] on select "[Selecione...] ASG ASG + ASG ++ Auxiliar de Estacionamento Auxiliar de Estacion…" at bounding box center [912, 223] width 826 height 30
select select "1"
click at [499, 208] on select "[Selecione...] ASG ASG + ASG ++ Auxiliar de Estacionamento Auxiliar de Estacion…" at bounding box center [912, 223] width 826 height 30
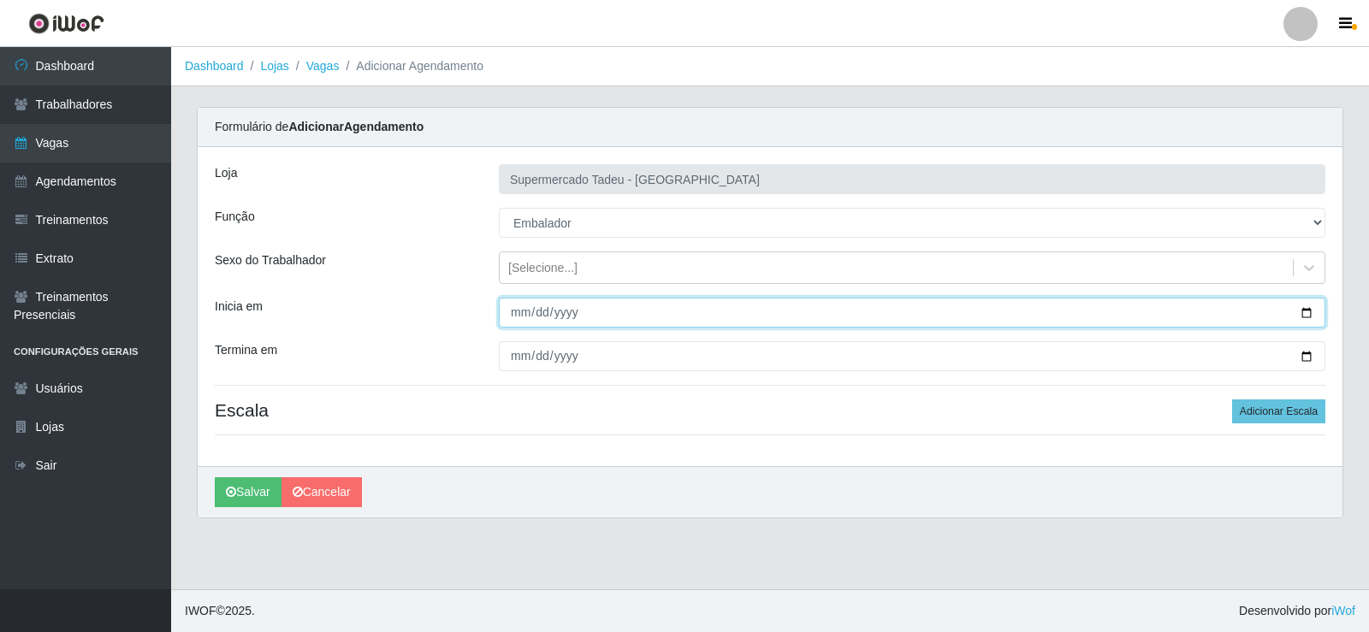
click at [512, 311] on input "Inicia em" at bounding box center [912, 313] width 826 height 30
type input "[DATE]"
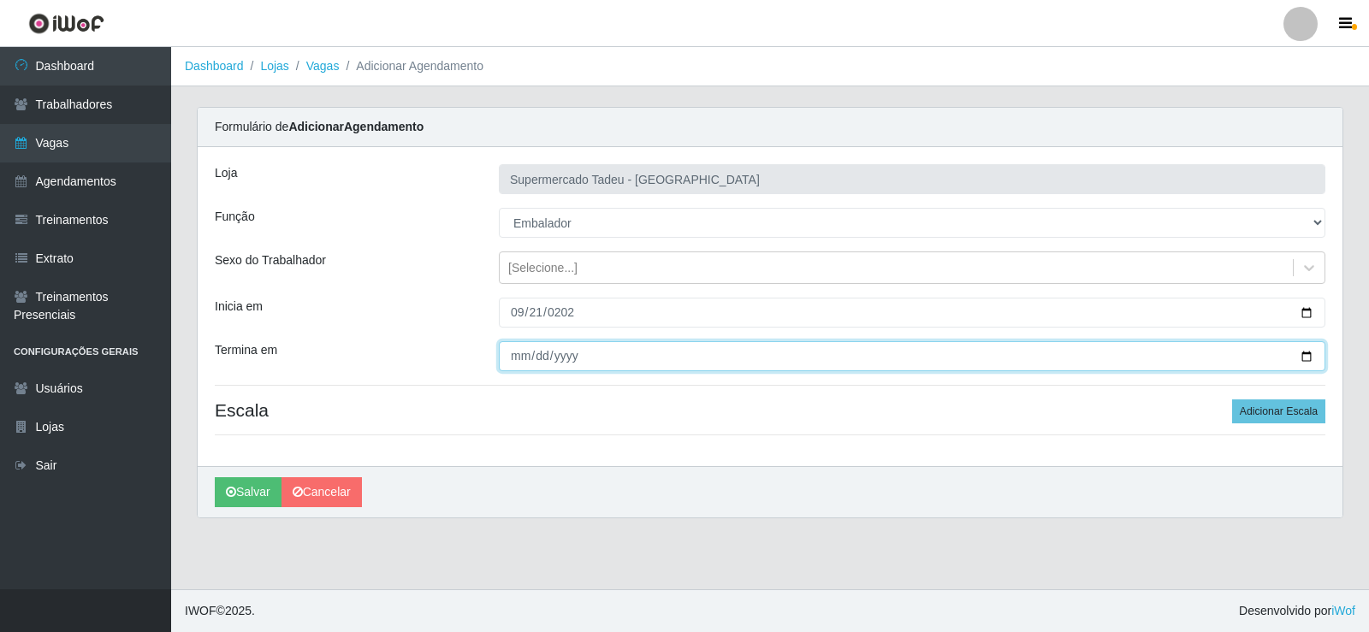
click at [518, 358] on input "Termina em" at bounding box center [912, 356] width 826 height 30
type input "[DATE]"
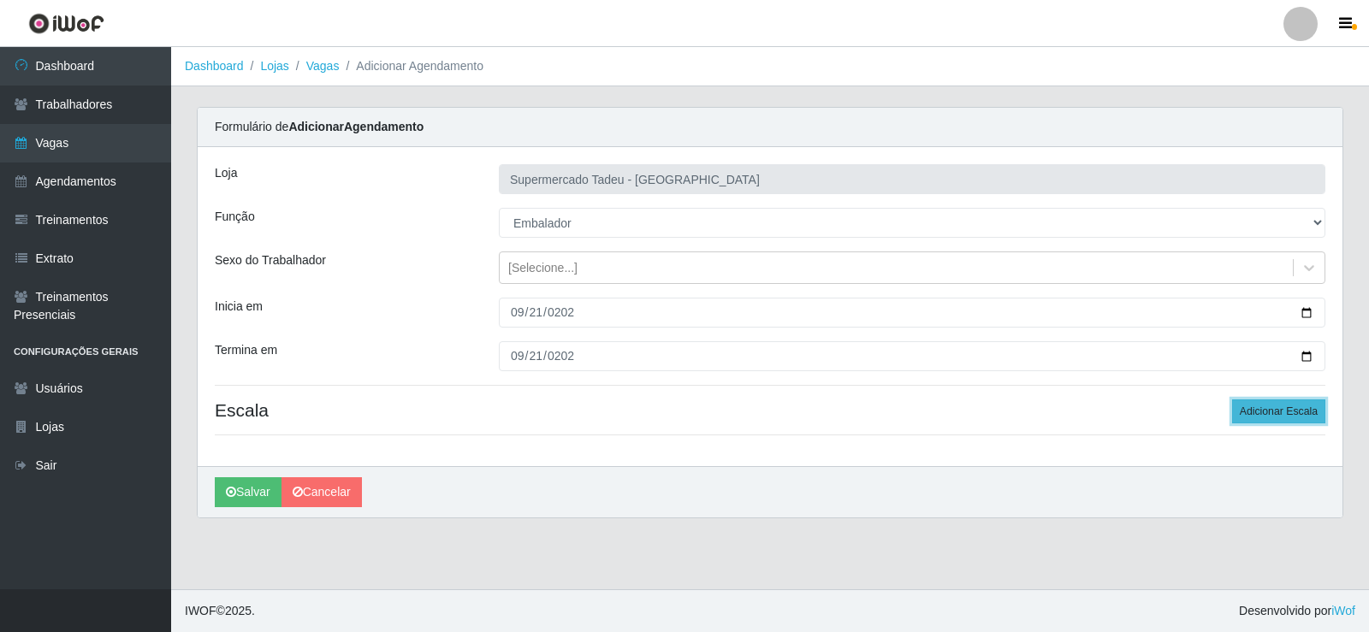
click at [1278, 418] on button "Adicionar Escala" at bounding box center [1278, 412] width 93 height 24
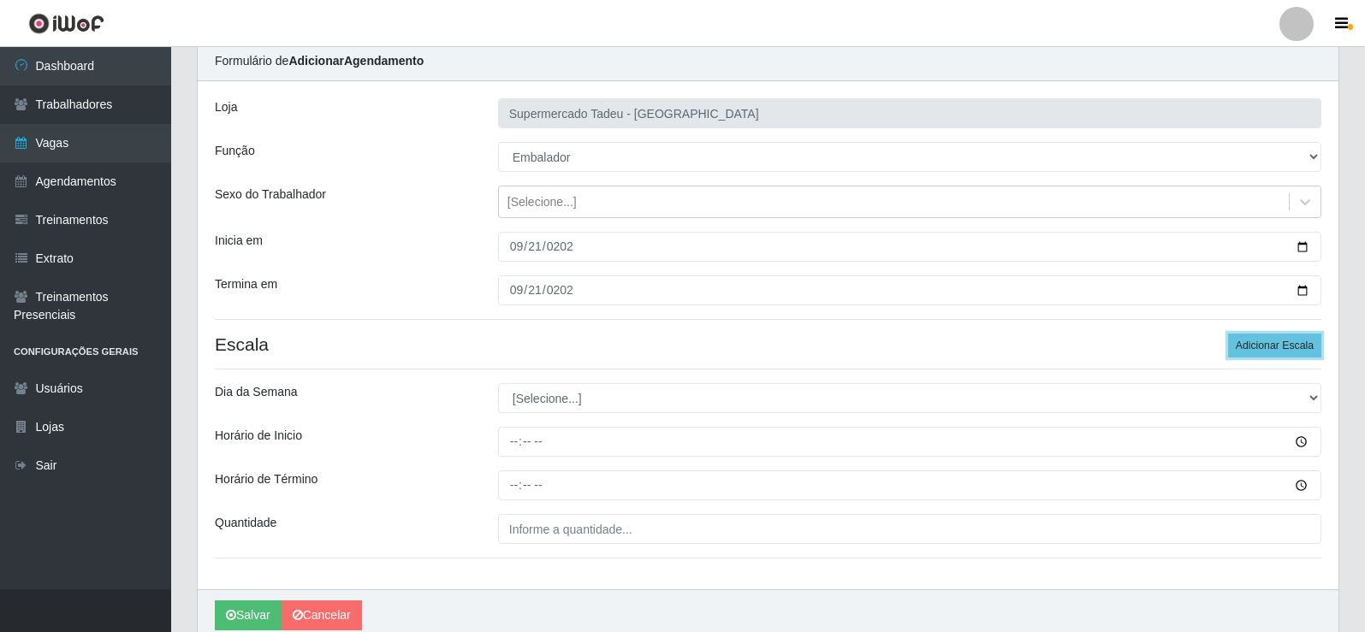
scroll to position [86, 0]
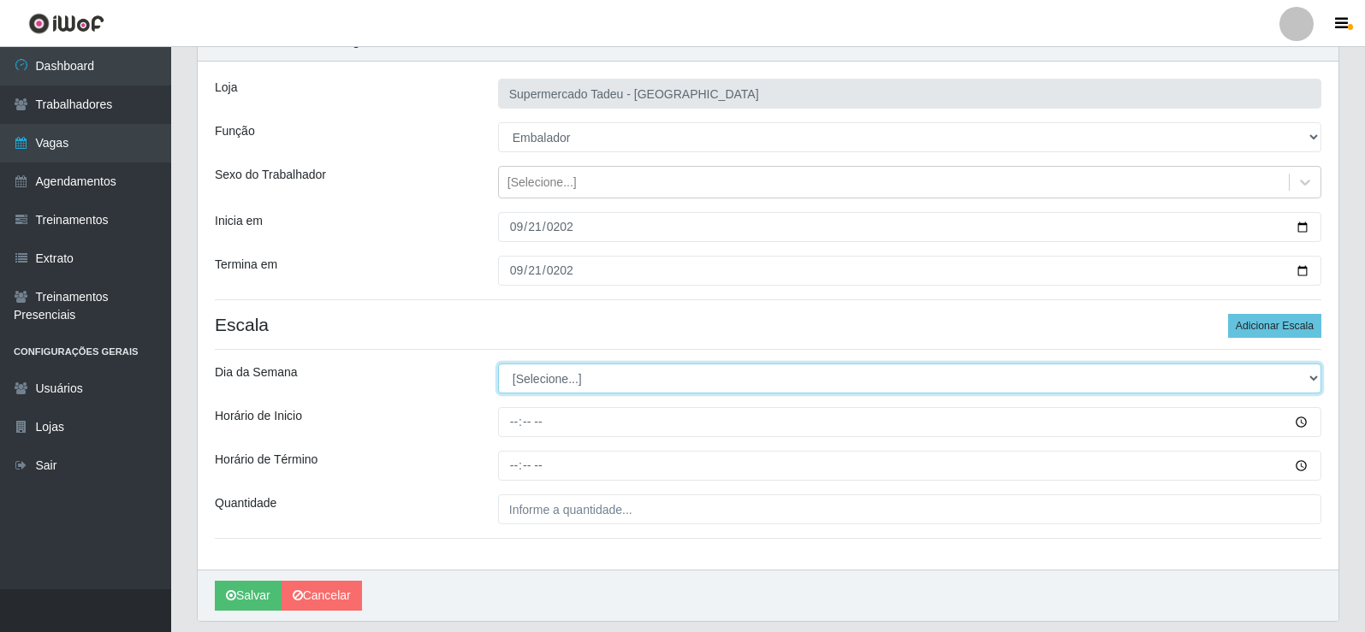
click at [529, 375] on select "[Selecione...] Segunda Terça Quarta Quinta Sexta Sábado Domingo" at bounding box center [909, 379] width 823 height 30
select select "0"
click at [498, 364] on select "[Selecione...] Segunda Terça Quarta Quinta Sexta Sábado Domingo" at bounding box center [909, 379] width 823 height 30
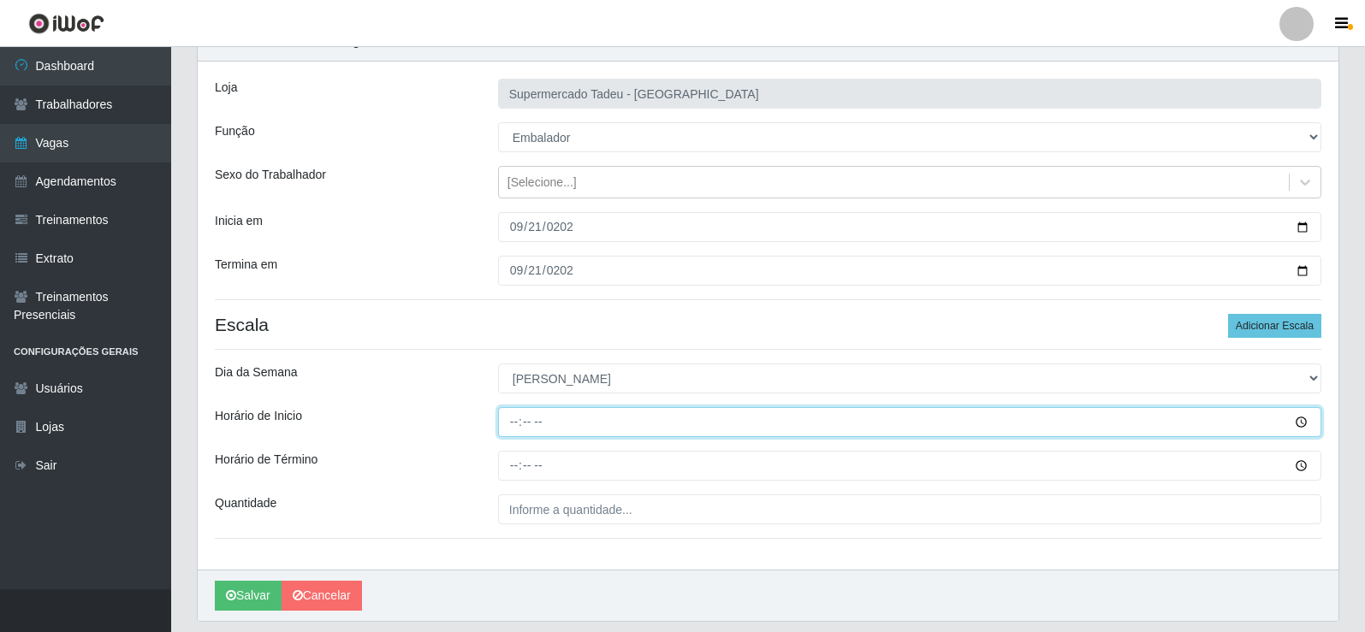
click at [512, 421] on input "Horário de Inicio" at bounding box center [909, 422] width 823 height 30
type input "07:30"
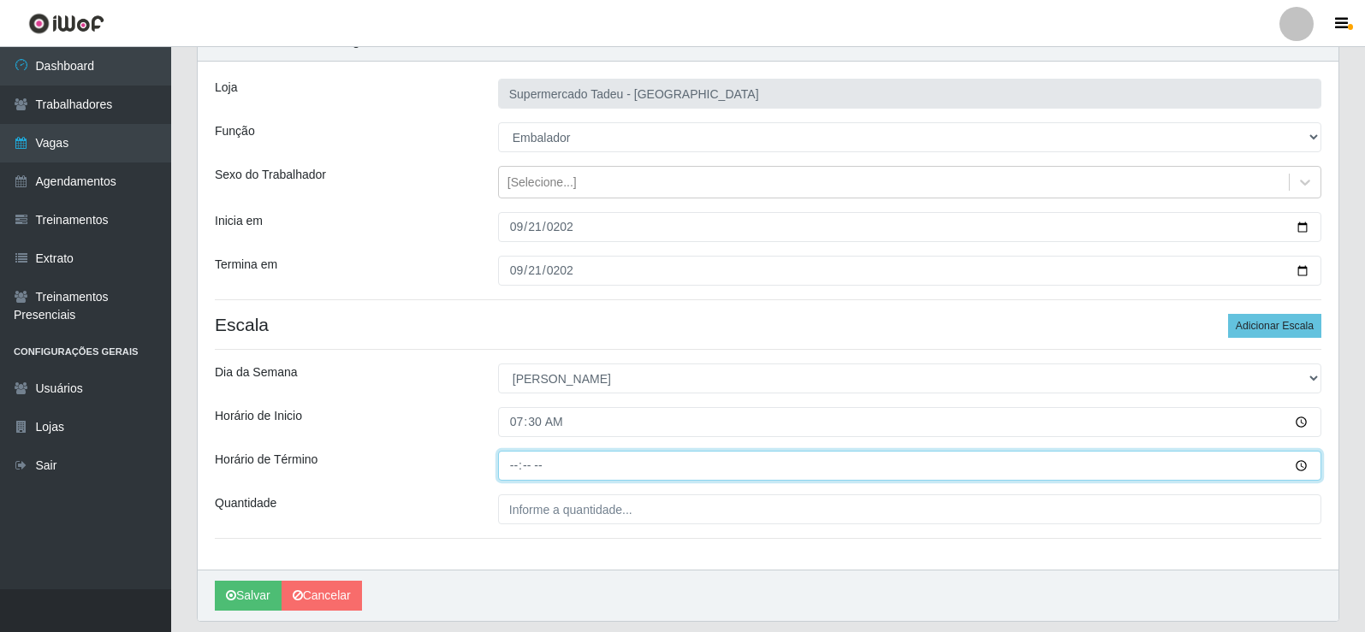
click at [509, 460] on input "Horário de Término" at bounding box center [909, 466] width 823 height 30
type input "12:00"
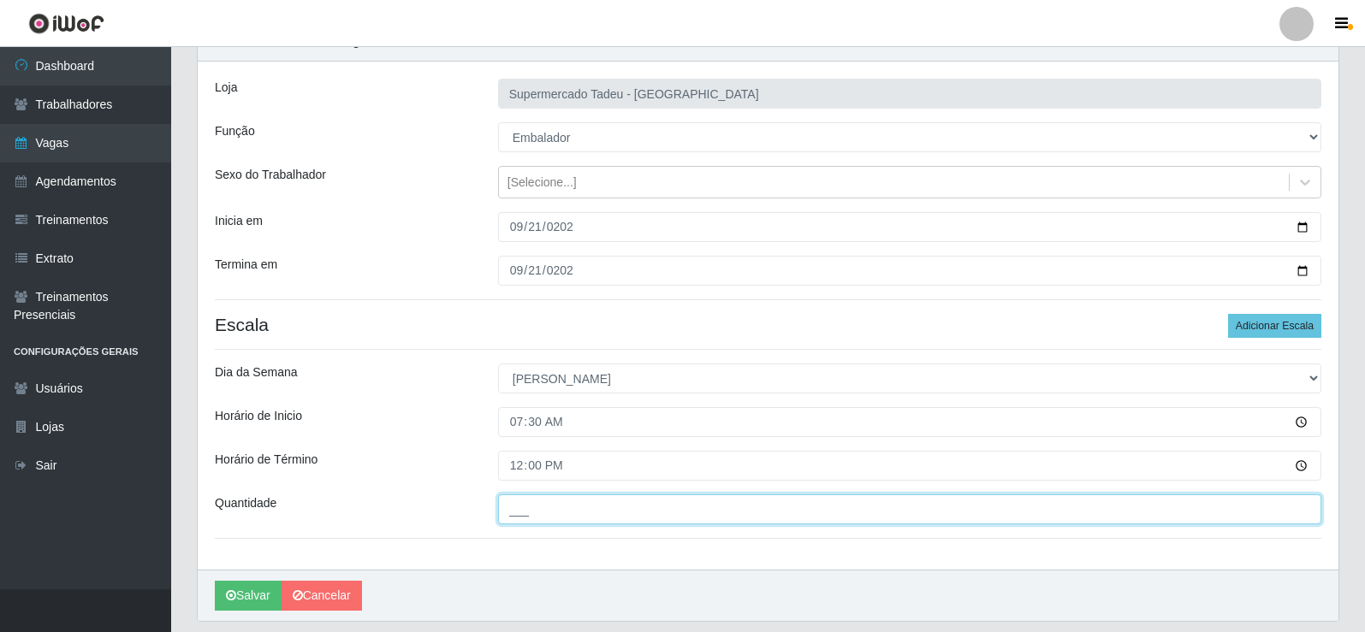
click at [568, 513] on input "___" at bounding box center [909, 510] width 823 height 30
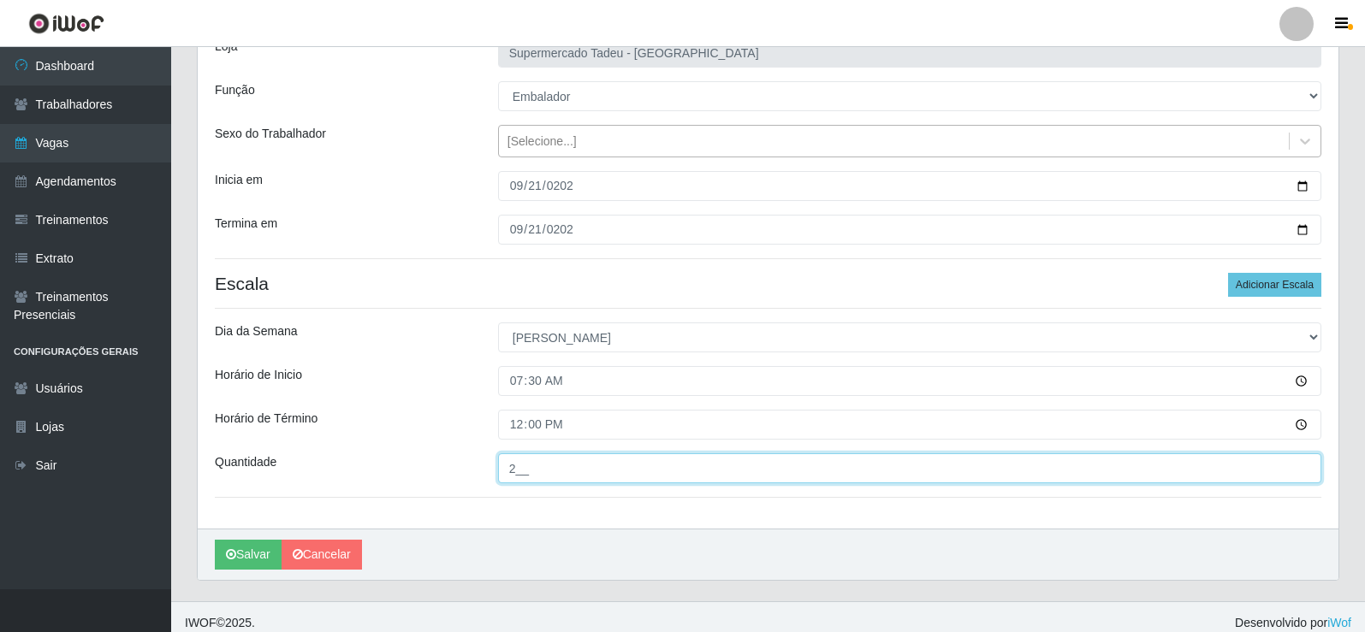
scroll to position [139, 0]
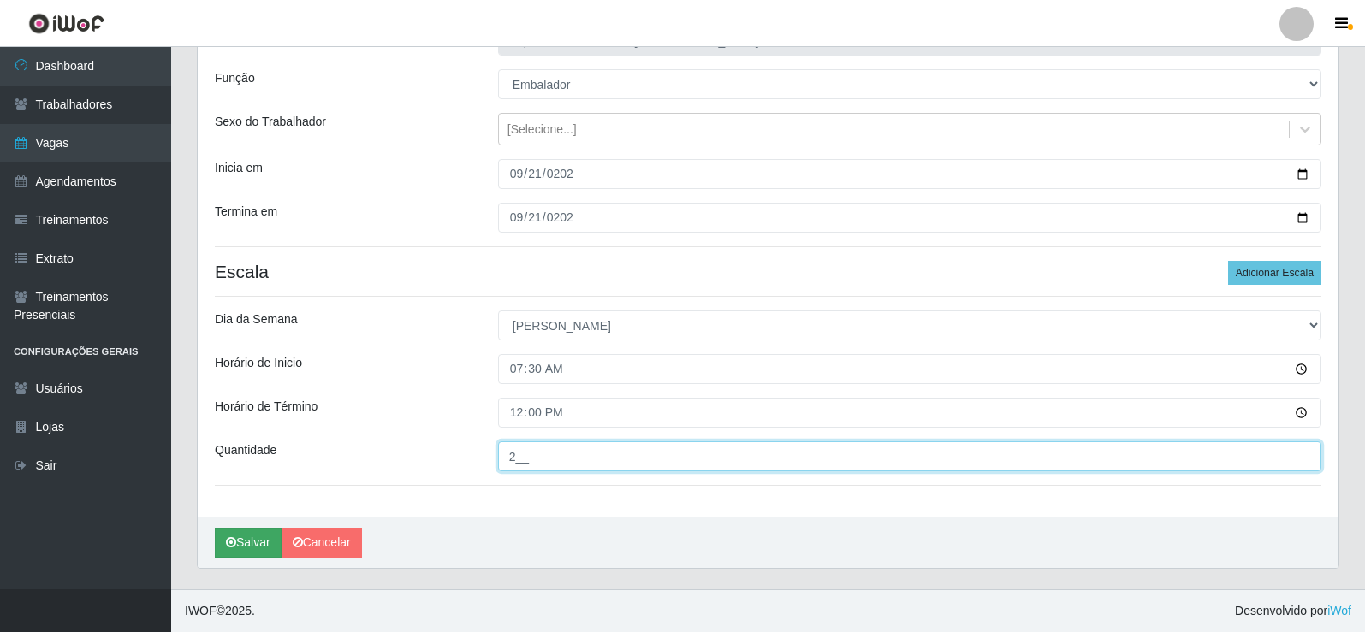
type input "2__"
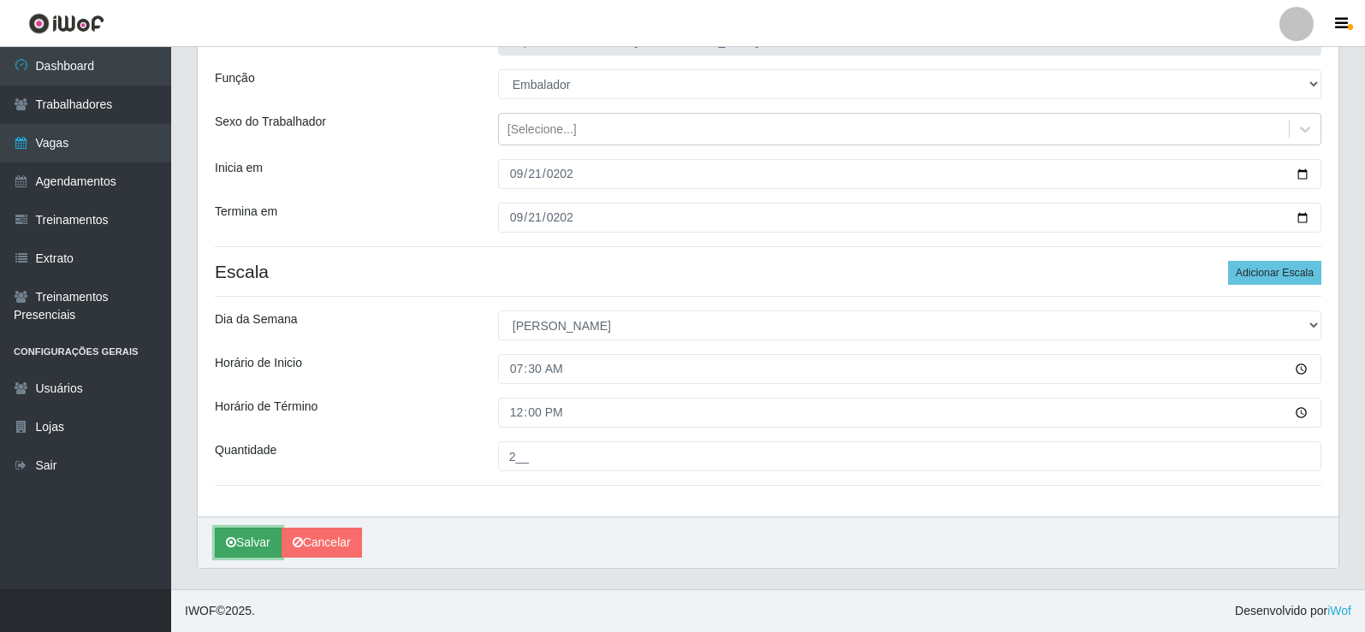
click at [254, 536] on button "Salvar" at bounding box center [248, 543] width 67 height 30
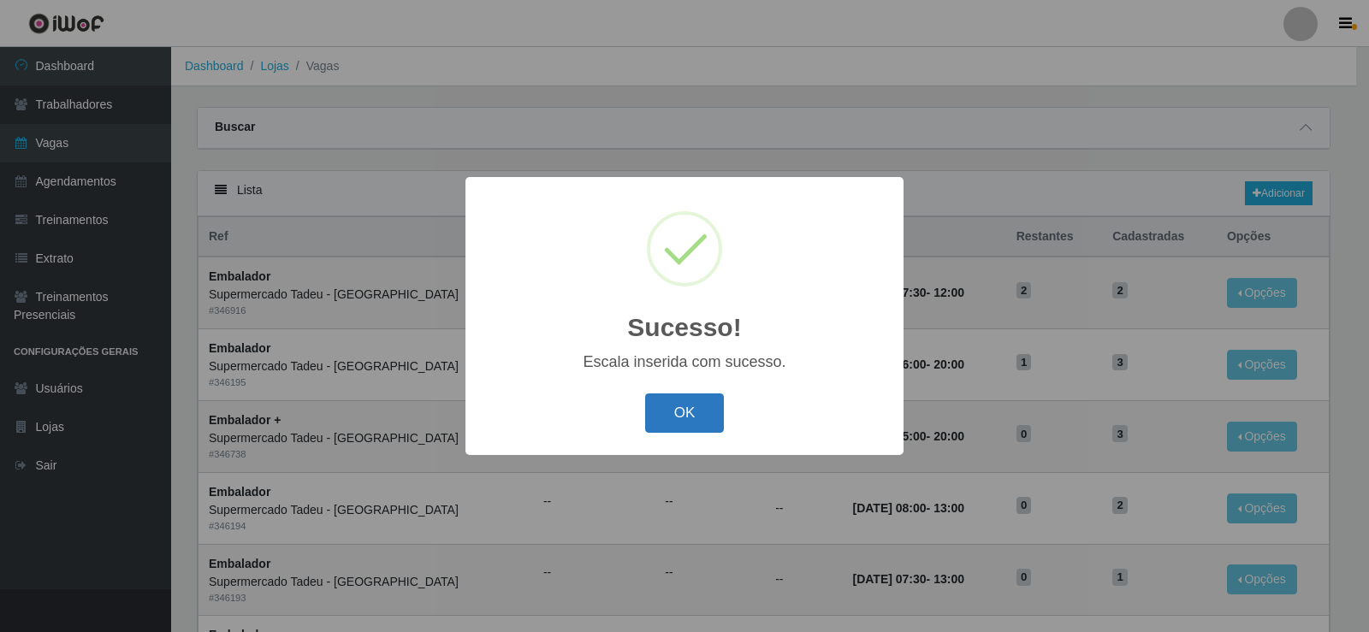
click at [673, 400] on button "OK" at bounding box center [685, 414] width 80 height 40
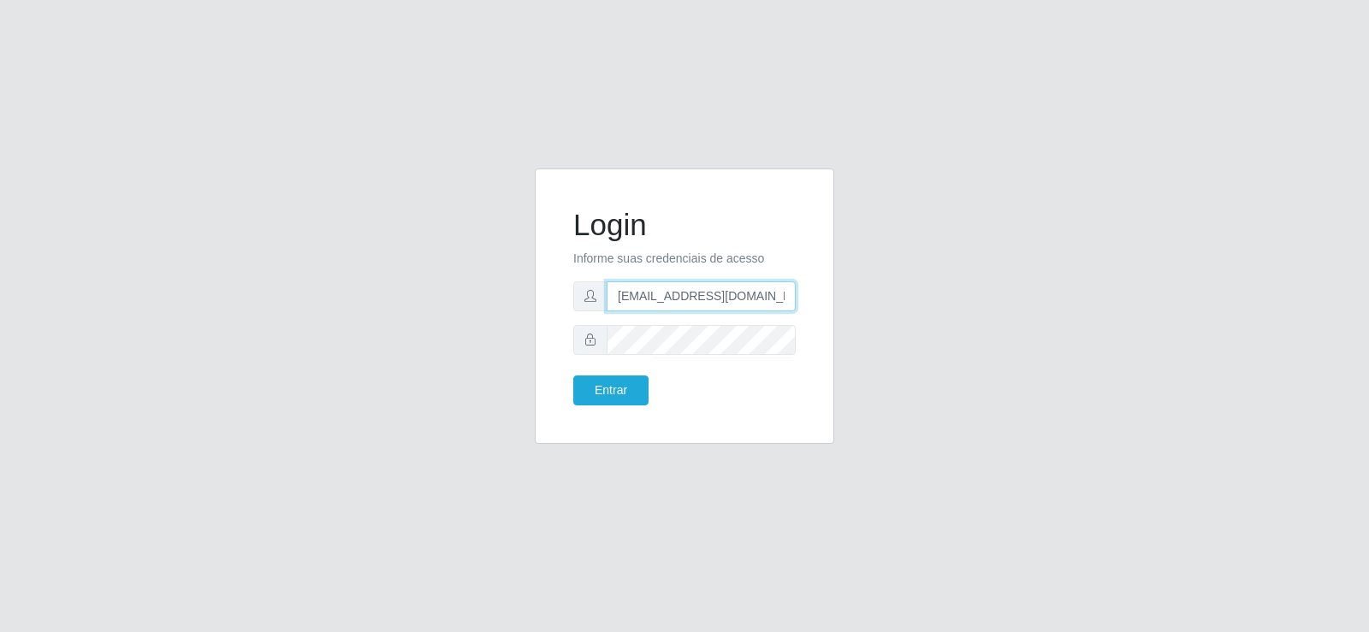
drag, startPoint x: 671, startPoint y: 303, endPoint x: 598, endPoint y: 310, distance: 73.0
click at [598, 310] on div "[EMAIL_ADDRESS][DOMAIN_NAME]" at bounding box center [684, 296] width 222 height 30
drag, startPoint x: 612, startPoint y: 299, endPoint x: 288, endPoint y: 279, distance: 324.0
click at [291, 279] on div "Login Informe suas credenciais de acesso lcante@gmail.com Entrar" at bounding box center [684, 317] width 975 height 296
type input "m"
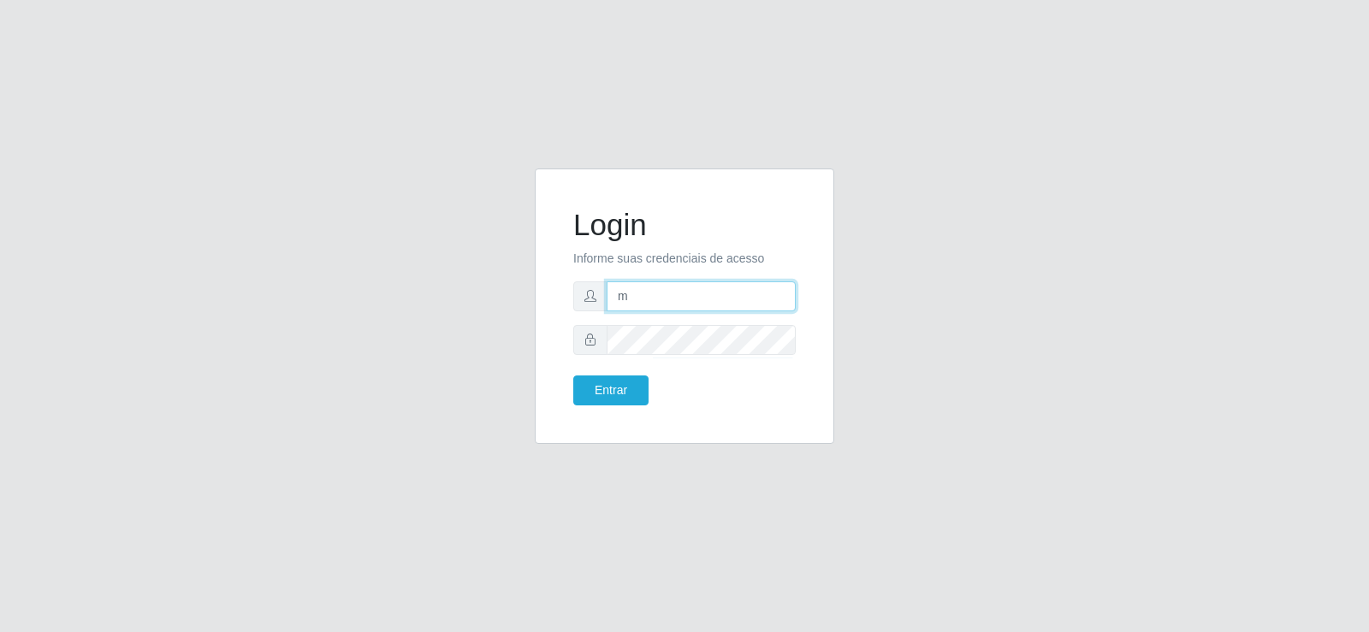
drag, startPoint x: 562, startPoint y: 304, endPoint x: 527, endPoint y: 315, distance: 36.8
click at [527, 315] on div "Login Informe suas credenciais de acesso m Entrar" at bounding box center [684, 317] width 325 height 296
